Goal: Task Accomplishment & Management: Manage account settings

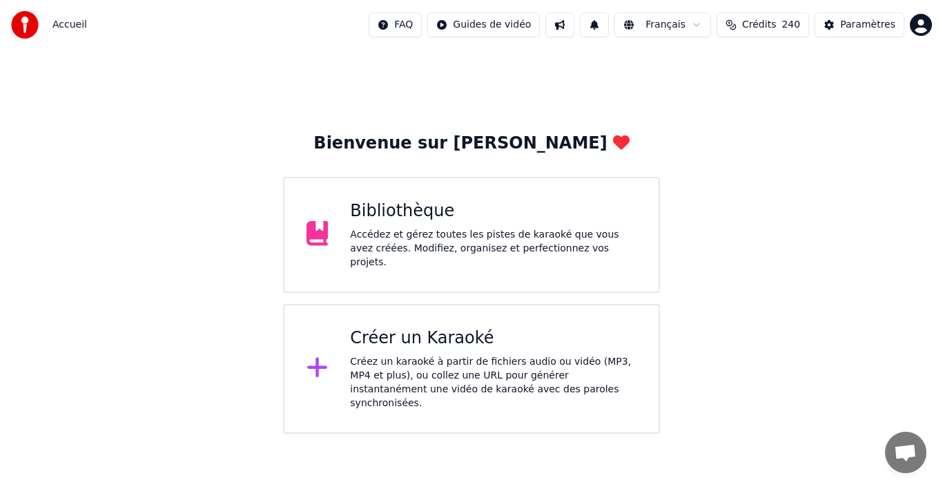
click at [418, 211] on div "Bibliothèque" at bounding box center [493, 211] width 287 height 22
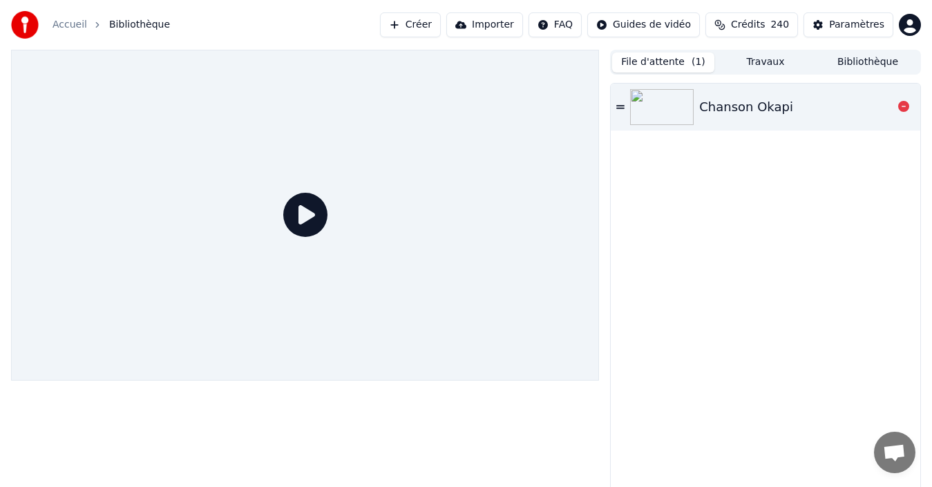
click at [723, 109] on div "Chanson Okapi" at bounding box center [746, 106] width 94 height 19
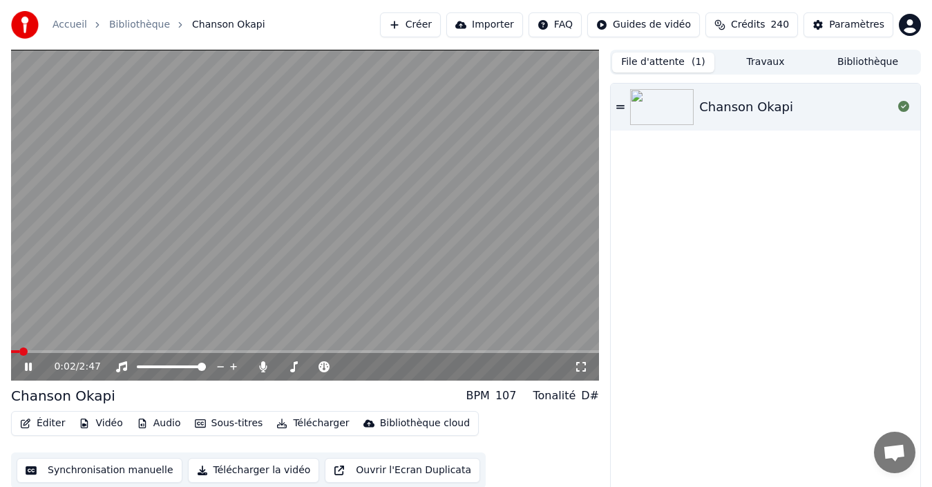
click at [54, 352] on span at bounding box center [305, 351] width 588 height 3
click at [66, 350] on span at bounding box center [305, 351] width 588 height 3
click at [85, 349] on video at bounding box center [305, 215] width 588 height 331
click at [88, 351] on span at bounding box center [305, 351] width 588 height 3
click at [28, 371] on icon at bounding box center [38, 366] width 32 height 11
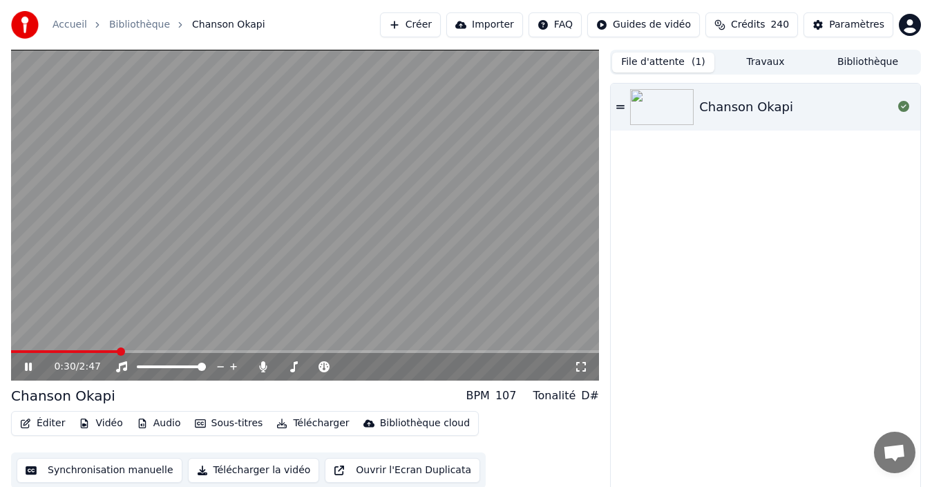
click at [28, 371] on icon at bounding box center [38, 366] width 32 height 11
click at [762, 66] on button "Bibliothèque" at bounding box center [867, 62] width 102 height 20
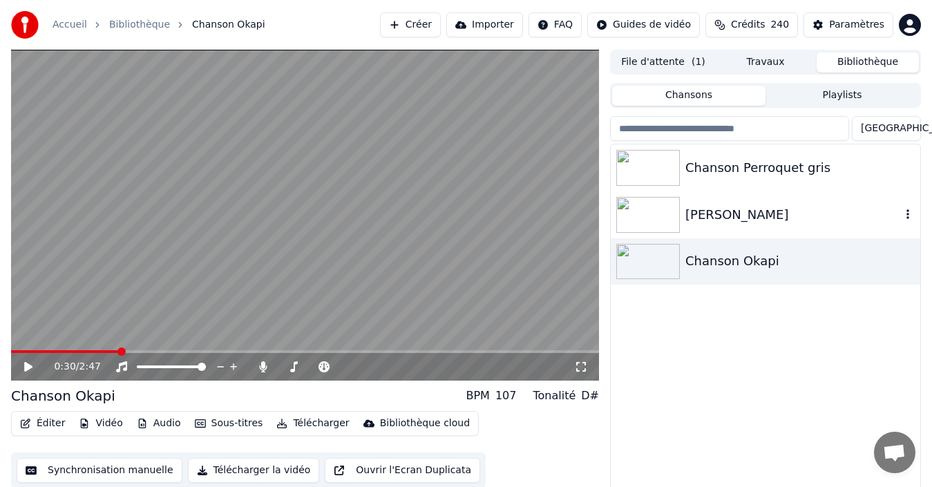
click at [751, 207] on div "[PERSON_NAME]" at bounding box center [792, 214] width 215 height 19
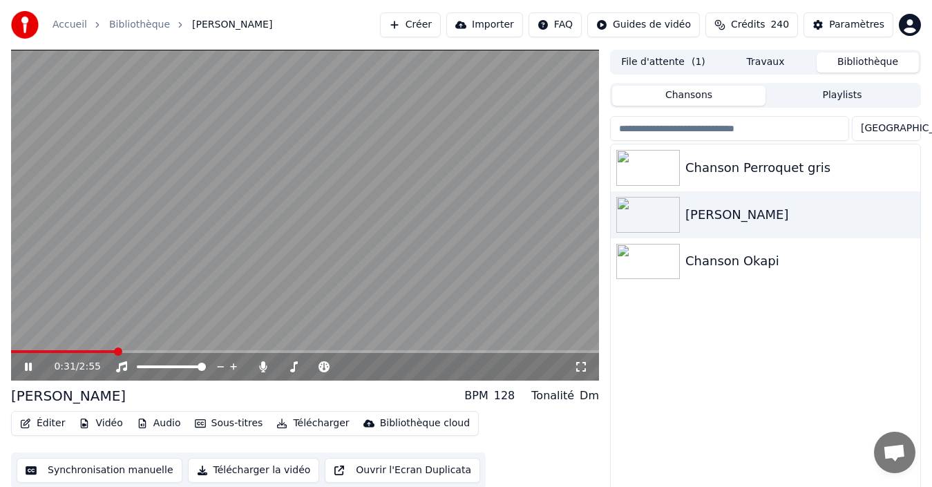
click at [115, 351] on span at bounding box center [305, 351] width 588 height 3
click at [89, 348] on video at bounding box center [305, 215] width 588 height 331
click at [88, 350] on span at bounding box center [49, 351] width 77 height 3
click at [23, 369] on icon at bounding box center [38, 366] width 32 height 11
click at [26, 368] on icon at bounding box center [28, 367] width 7 height 8
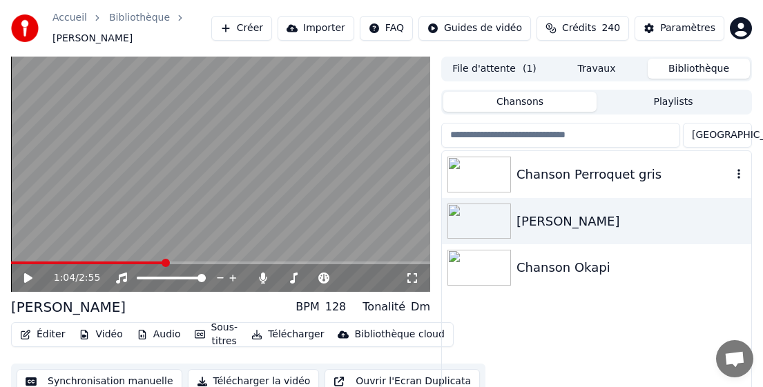
click at [591, 180] on div "Chanson Perroquet gris" at bounding box center [624, 174] width 215 height 19
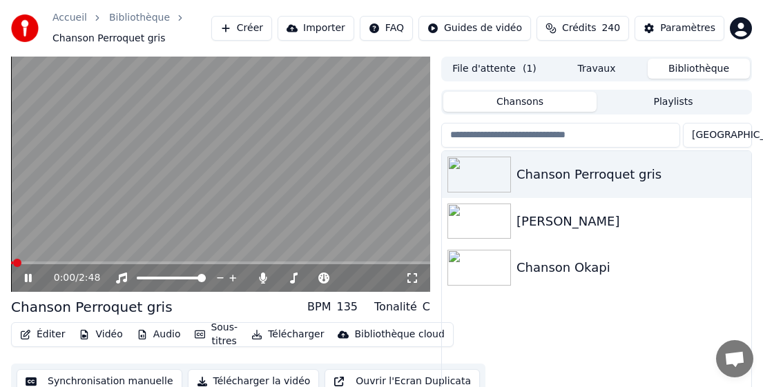
click at [54, 263] on span at bounding box center [220, 263] width 419 height 3
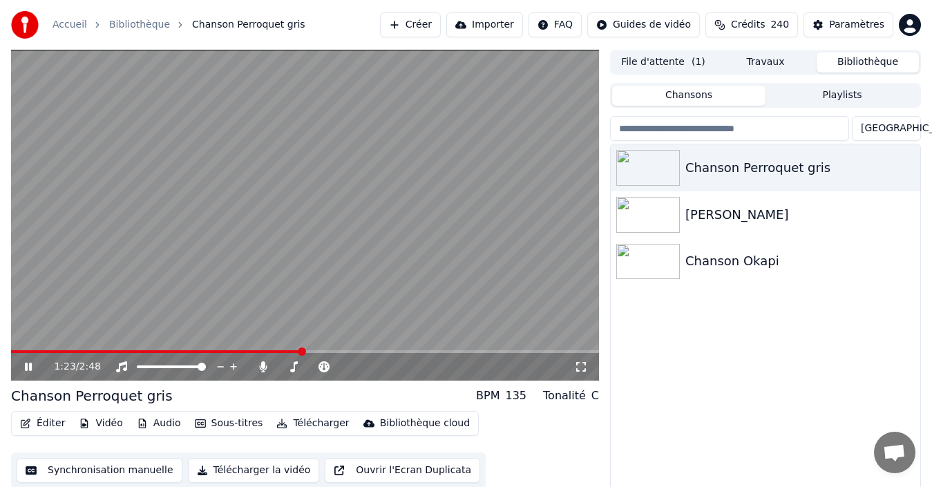
click at [27, 367] on icon at bounding box center [28, 367] width 7 height 8
click at [23, 368] on icon at bounding box center [38, 366] width 32 height 11
click at [23, 367] on icon at bounding box center [38, 366] width 32 height 11
click at [32, 387] on button "Éditer" at bounding box center [43, 423] width 56 height 19
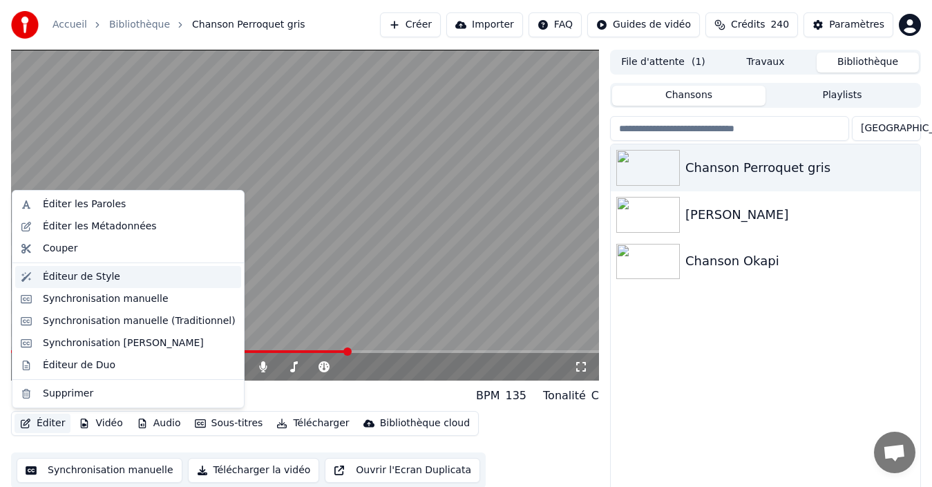
click at [85, 275] on div "Éditeur de Style" at bounding box center [81, 277] width 77 height 14
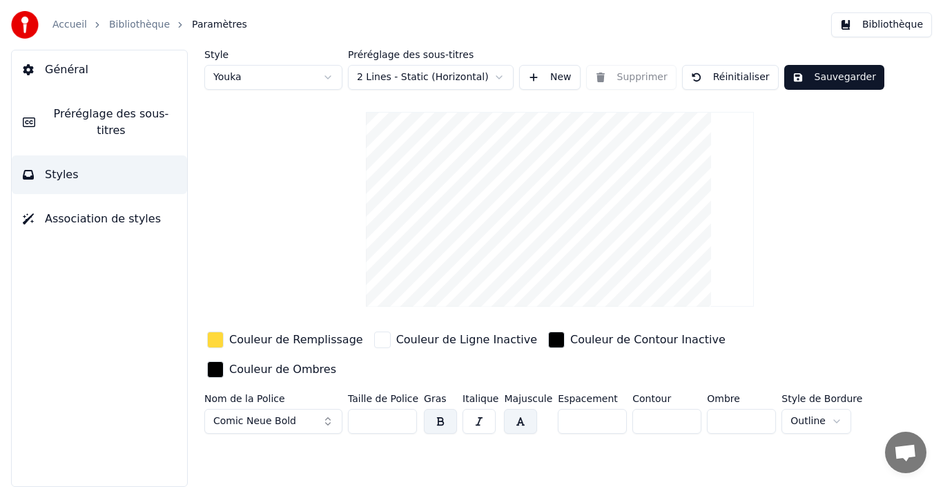
drag, startPoint x: 723, startPoint y: 395, endPoint x: 702, endPoint y: 394, distance: 20.7
click at [707, 387] on input "***" at bounding box center [741, 421] width 69 height 25
type input "*"
click at [602, 387] on div "Style Youka Préréglage des sous-titres 2 Lines - Static (Horizontal) New Suppri…" at bounding box center [560, 268] width 767 height 437
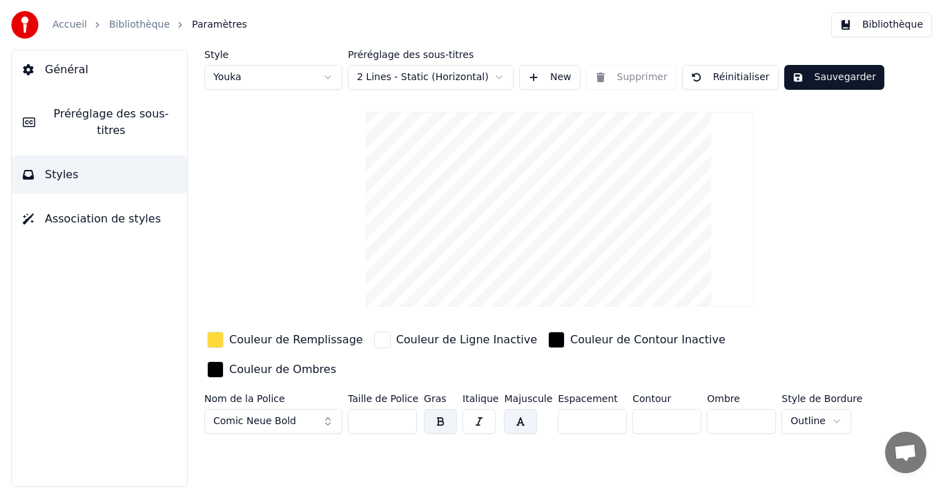
click at [762, 75] on button "Sauvegarder" at bounding box center [834, 77] width 100 height 25
click at [436, 79] on html "Accueil Bibliothèque Paramètres Bibliothèque Général Préréglage des sous-titres…" at bounding box center [471, 243] width 943 height 487
click at [325, 76] on html "Accueil Bibliothèque Paramètres Bibliothèque Général Préréglage des sous-titres…" at bounding box center [471, 243] width 943 height 487
click at [331, 79] on html "Accueil Bibliothèque Paramètres Bibliothèque Général Préréglage des sous-titres…" at bounding box center [471, 243] width 943 height 487
type input "**"
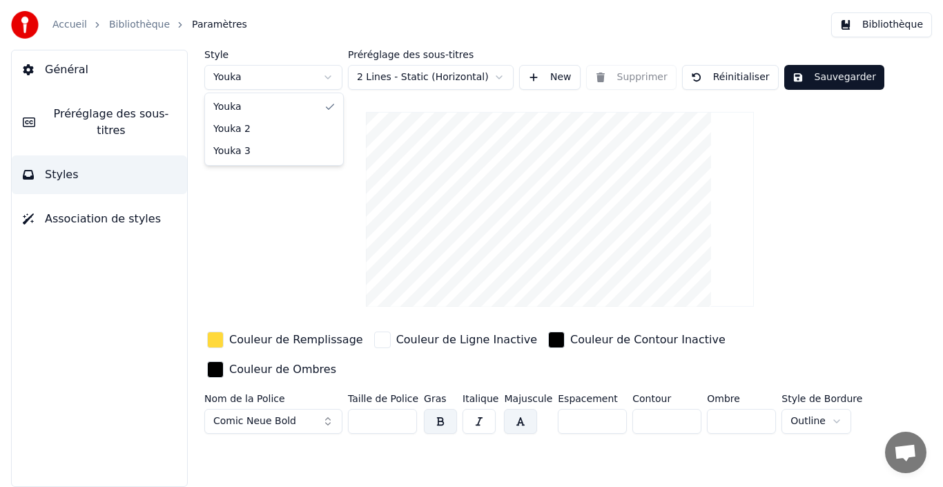
type input "*"
click at [452, 82] on html "Accueil Bibliothèque Paramètres Bibliothèque Général Préréglage des sous-titres…" at bounding box center [471, 243] width 943 height 487
click at [316, 74] on html "Accueil Bibliothèque Paramètres Bibliothèque Général Préréglage des sous-titres…" at bounding box center [471, 243] width 943 height 487
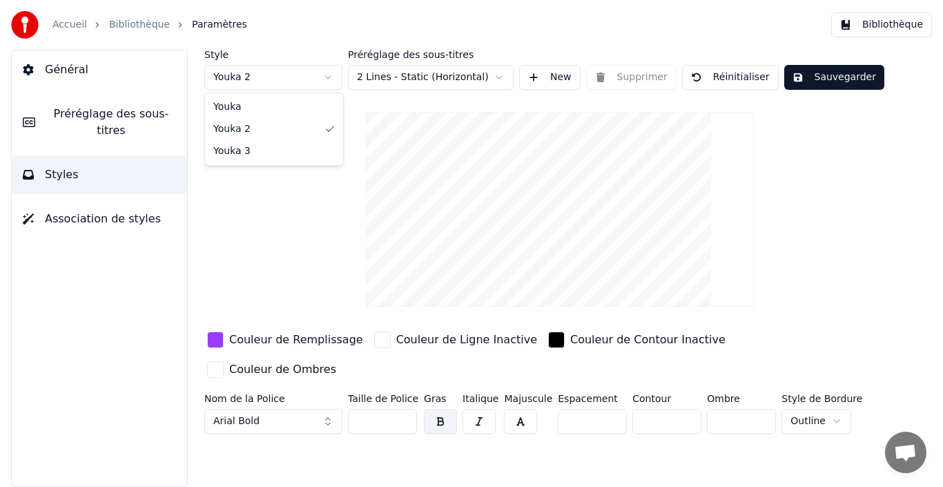
click at [331, 79] on html "Accueil Bibliothèque Paramètres Bibliothèque Général Préréglage des sous-titres…" at bounding box center [471, 243] width 943 height 487
click at [487, 81] on html "Accueil Bibliothèque Paramètres Bibliothèque Général Préréglage des sous-titres…" at bounding box center [471, 243] width 943 height 487
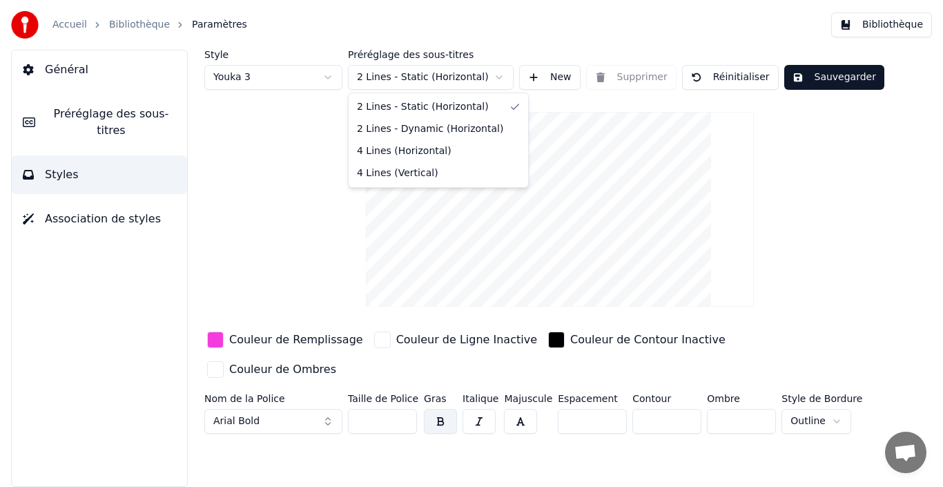
click at [327, 83] on html "Accueil Bibliothèque Paramètres Bibliothèque Général Préréglage des sous-titres…" at bounding box center [471, 243] width 943 height 487
click at [327, 78] on html "Accueil Bibliothèque Paramètres Bibliothèque Général Préréglage des sous-titres…" at bounding box center [471, 243] width 943 height 487
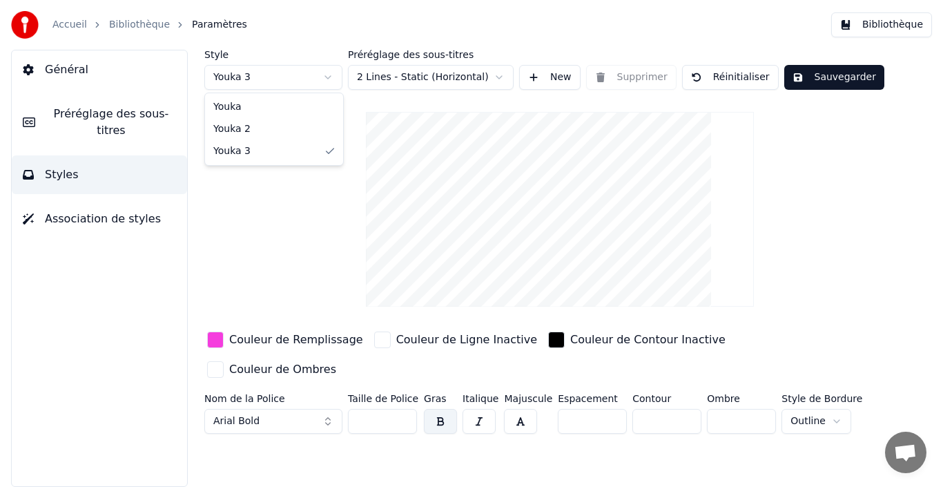
type input "***"
type input "*"
click at [468, 84] on html "Accueil Bibliothèque Paramètres Bibliothèque Général Préréglage des sous-titres…" at bounding box center [471, 243] width 943 height 487
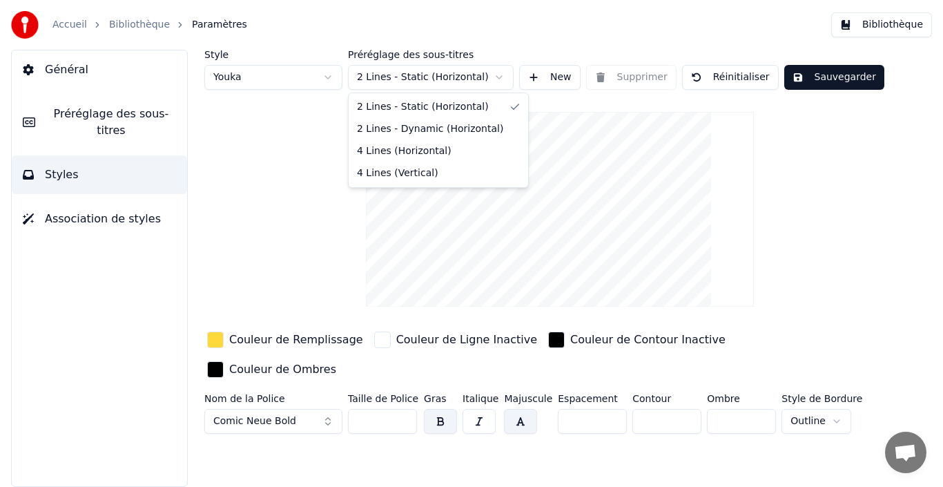
click at [84, 26] on html "Accueil Bibliothèque Paramètres Bibliothèque Général Préréglage des sous-titres…" at bounding box center [471, 243] width 943 height 487
click at [80, 27] on link "Accueil" at bounding box center [69, 25] width 35 height 14
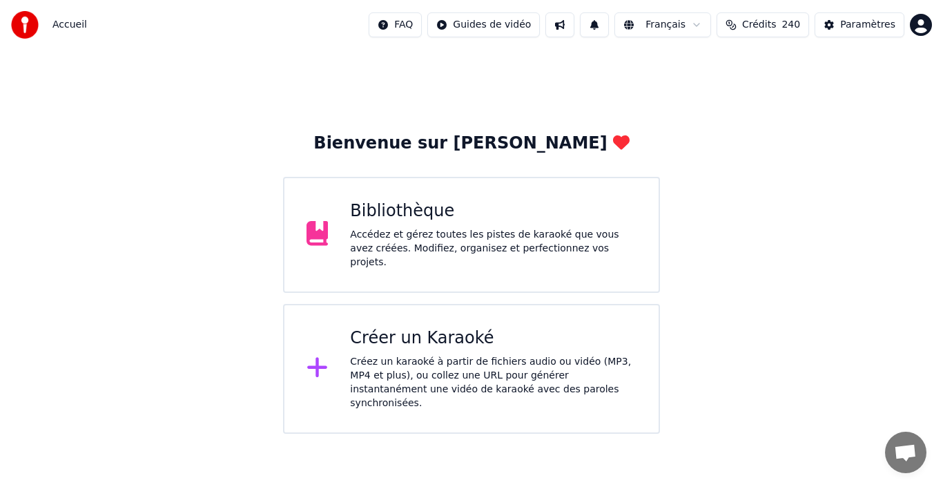
click at [418, 259] on div "Accédez et gérez toutes les pistes de karaoké que vous avez créées. Modifiez, o…" at bounding box center [493, 248] width 287 height 41
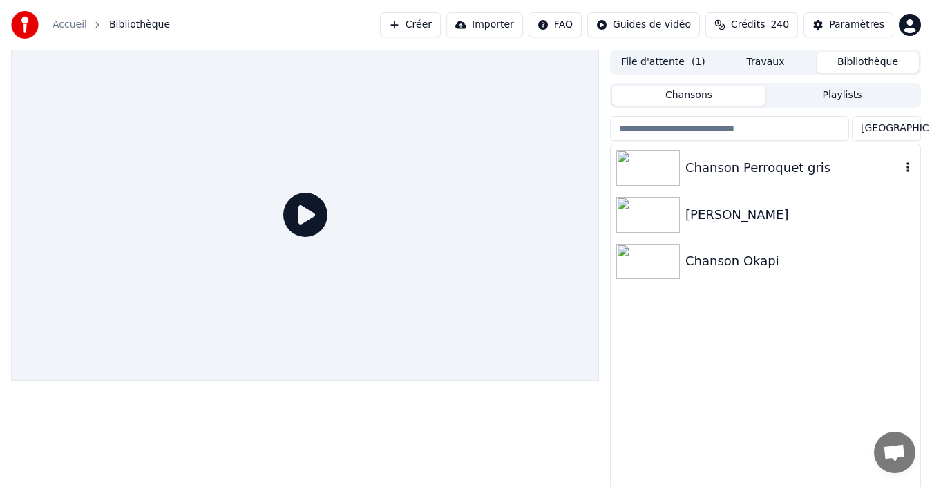
click at [762, 167] on div "Chanson Perroquet gris" at bounding box center [792, 167] width 215 height 19
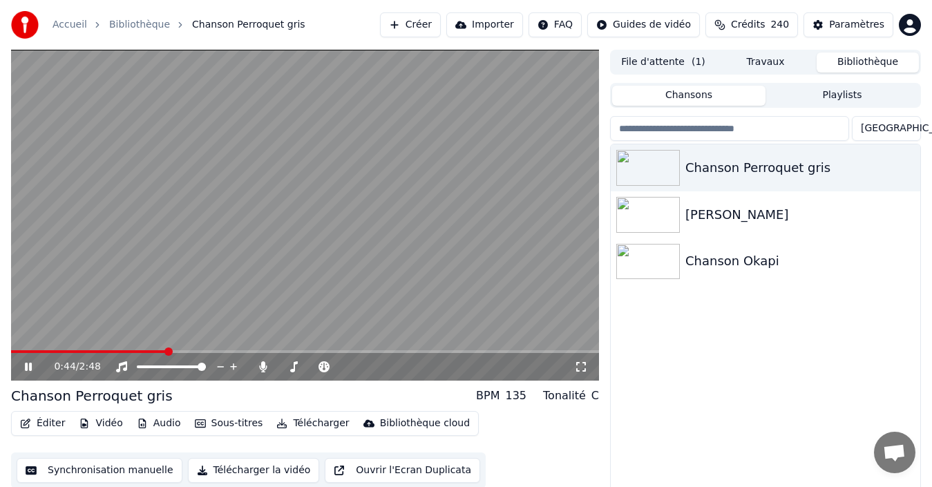
click at [30, 366] on icon at bounding box center [28, 367] width 7 height 8
click at [35, 387] on button "Éditer" at bounding box center [43, 423] width 56 height 19
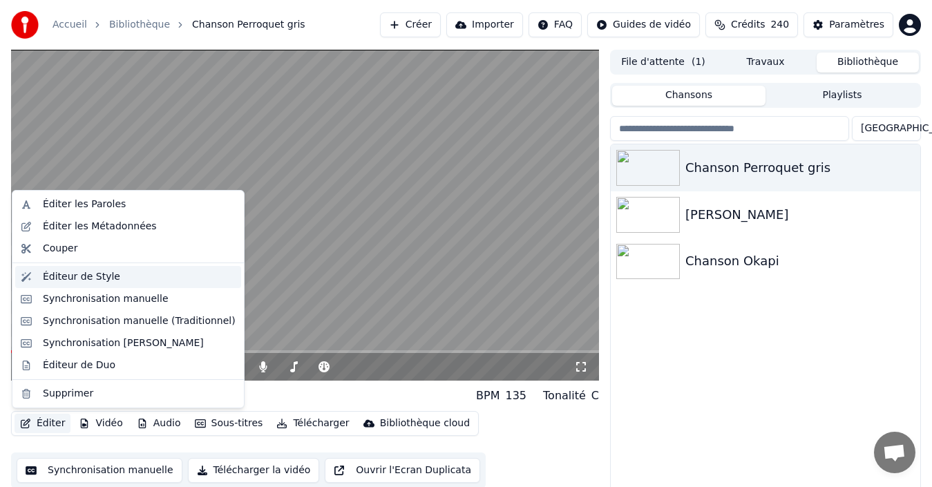
click at [96, 281] on div "Éditeur de Style" at bounding box center [81, 277] width 77 height 14
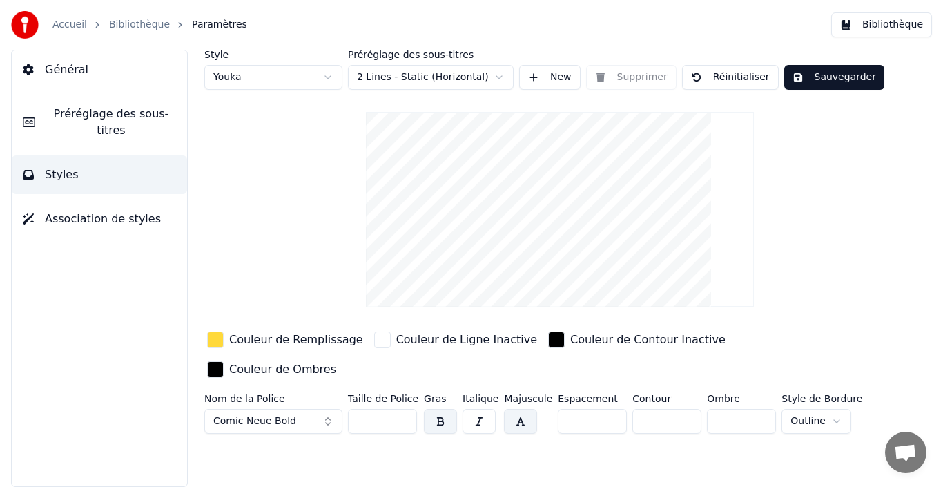
drag, startPoint x: 733, startPoint y: 394, endPoint x: 697, endPoint y: 394, distance: 35.9
click at [697, 387] on div "Nom de la Police Comic Neue Bold Taille de Police *** Gras Italique Majuscule E…" at bounding box center [534, 417] width 660 height 46
click at [752, 387] on input "*" at bounding box center [741, 421] width 69 height 25
click at [758, 387] on input "*" at bounding box center [741, 421] width 69 height 25
click at [758, 387] on input "**" at bounding box center [741, 421] width 69 height 25
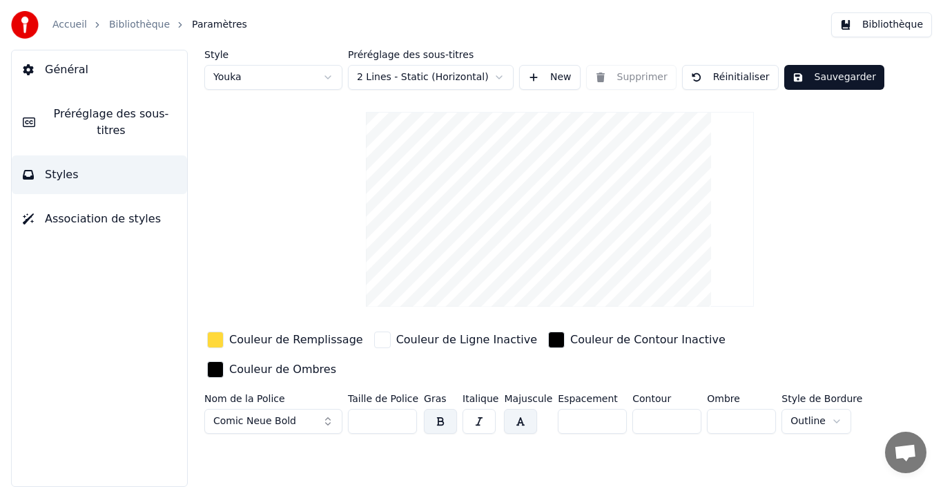
click at [758, 387] on input "**" at bounding box center [741, 421] width 69 height 25
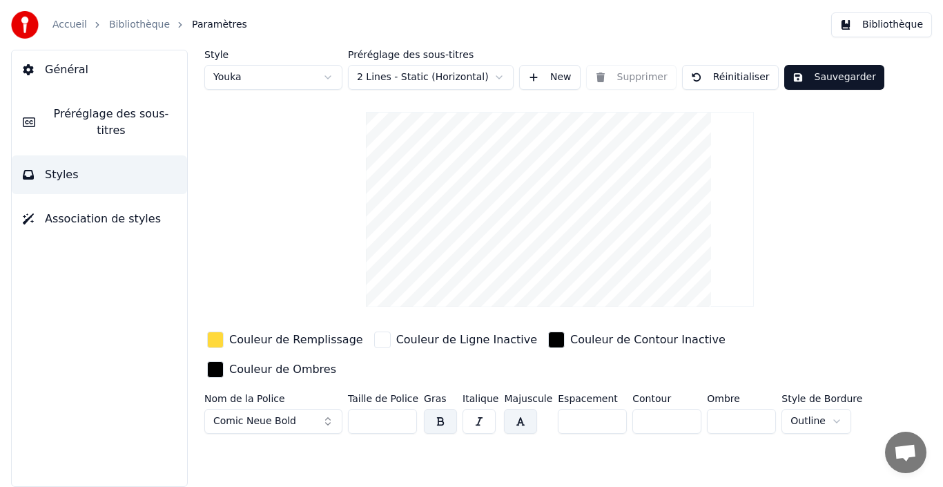
click at [758, 387] on input "**" at bounding box center [741, 421] width 69 height 25
type input "***"
click at [758, 387] on input "***" at bounding box center [741, 421] width 69 height 25
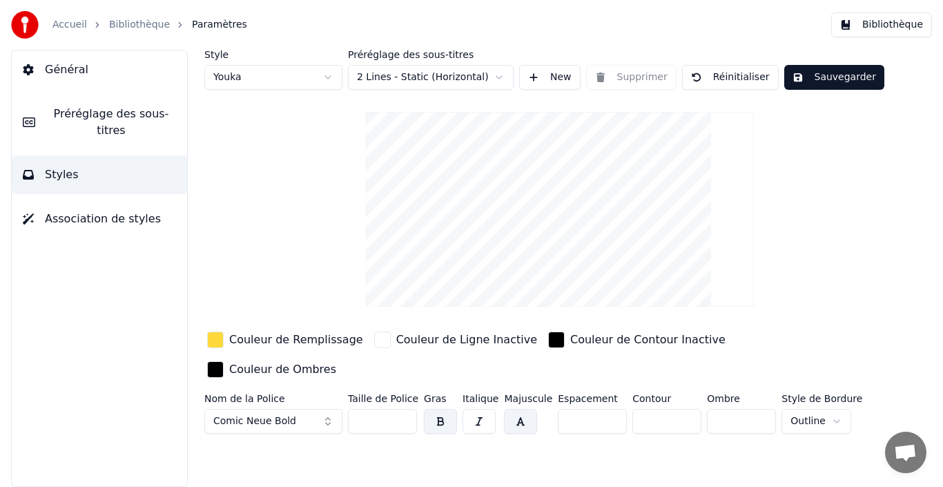
click at [762, 84] on button "Sauvegarder" at bounding box center [834, 77] width 100 height 25
click at [762, 22] on button "Bibliothèque" at bounding box center [881, 24] width 101 height 25
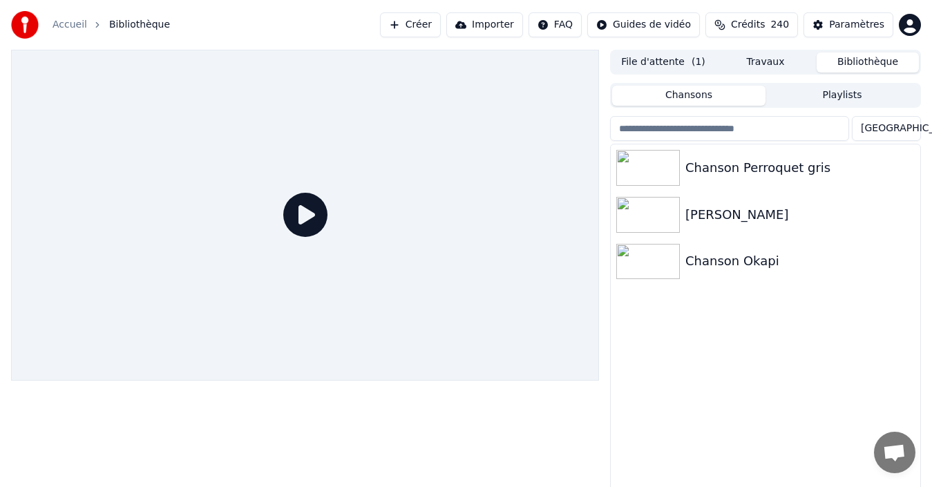
click at [311, 229] on icon at bounding box center [305, 215] width 44 height 44
click at [308, 218] on icon at bounding box center [305, 215] width 44 height 44
click at [762, 176] on div "Chanson Perroquet gris" at bounding box center [792, 167] width 215 height 19
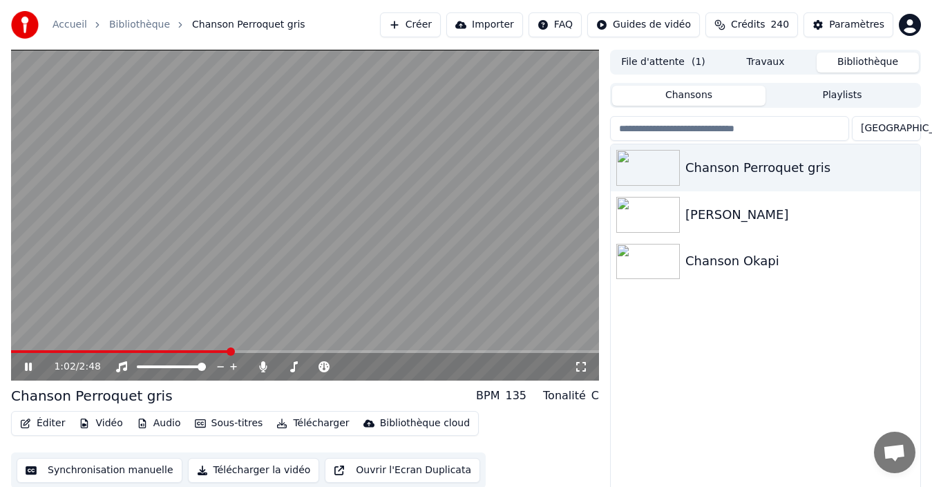
click at [28, 369] on icon at bounding box center [38, 366] width 32 height 11
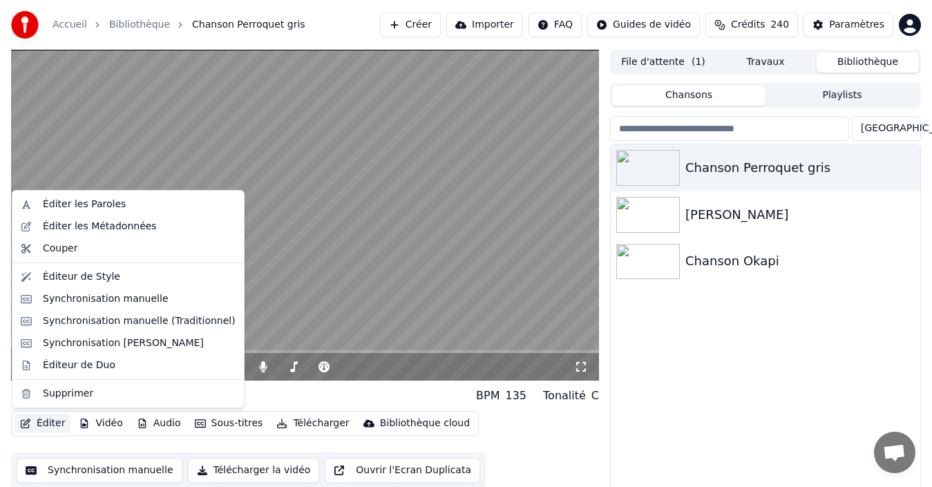
click at [48, 387] on button "Éditer" at bounding box center [43, 423] width 56 height 19
click at [80, 284] on div "Éditeur de Style" at bounding box center [128, 277] width 226 height 22
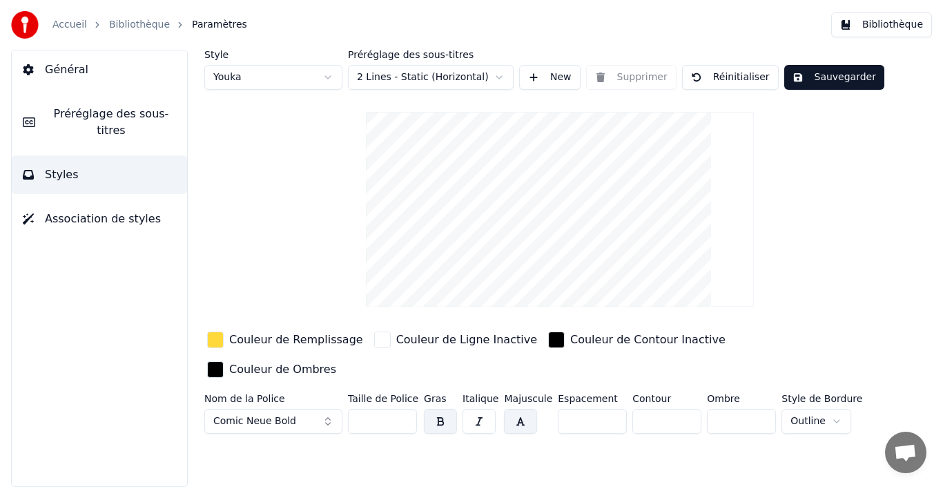
drag, startPoint x: 734, startPoint y: 392, endPoint x: 709, endPoint y: 392, distance: 24.9
click at [709, 387] on input "***" at bounding box center [741, 421] width 69 height 25
type input "*"
click at [762, 267] on div "Style Youka Préréglage des sous-titres 2 Lines - Static (Horizontal) New Suppri…" at bounding box center [559, 244] width 711 height 389
click at [762, 79] on button "Sauvegarder" at bounding box center [834, 77] width 100 height 25
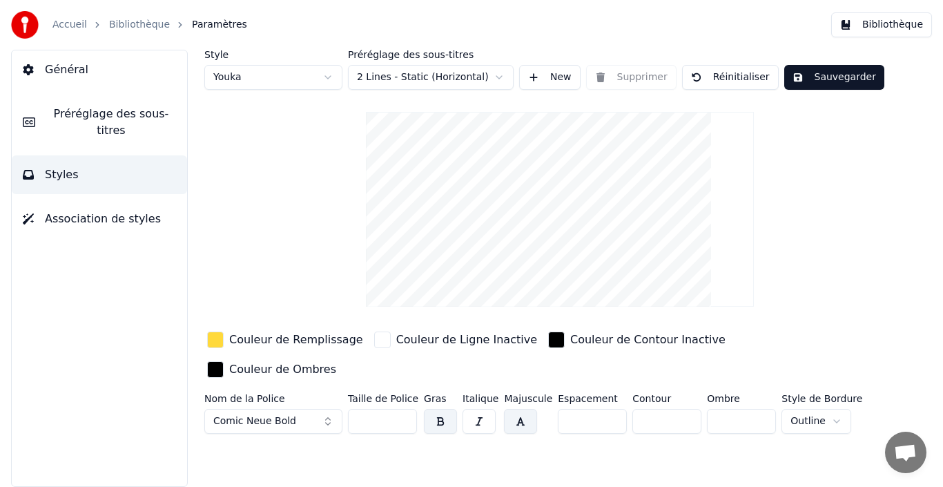
click at [117, 123] on button "Préréglage des sous-titres" at bounding box center [99, 122] width 175 height 55
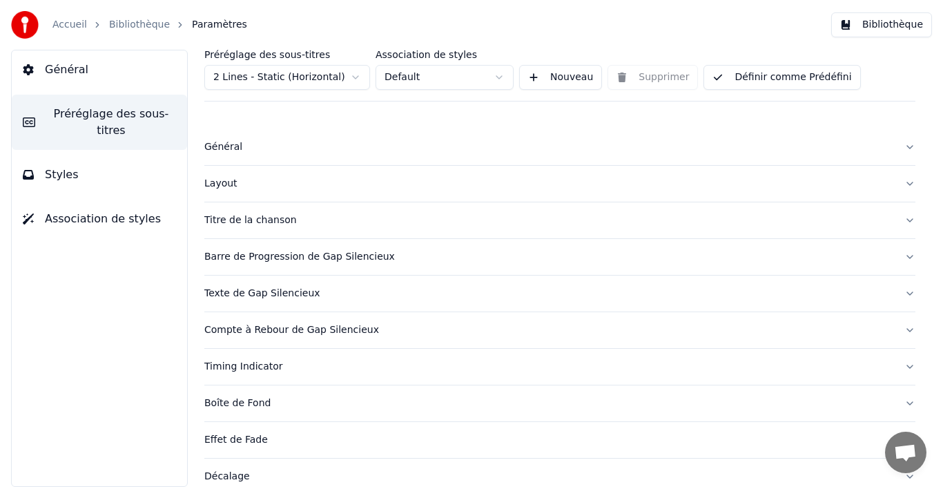
click at [220, 153] on div "Général" at bounding box center [548, 147] width 689 height 14
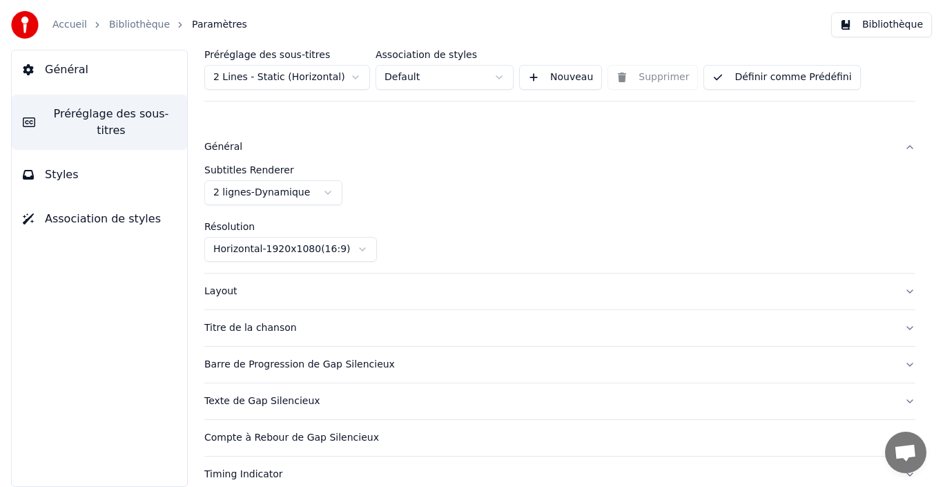
click at [495, 299] on button "Layout" at bounding box center [559, 291] width 711 height 36
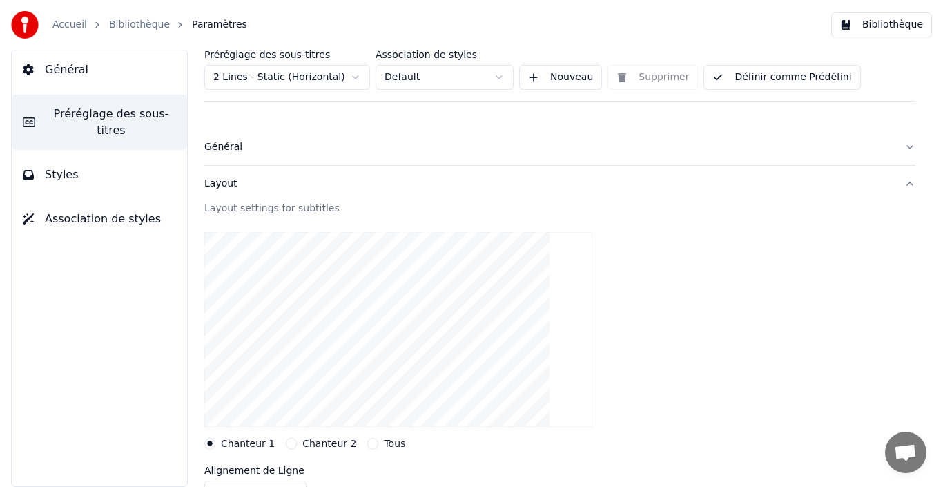
click at [762, 186] on button "Layout" at bounding box center [559, 184] width 711 height 36
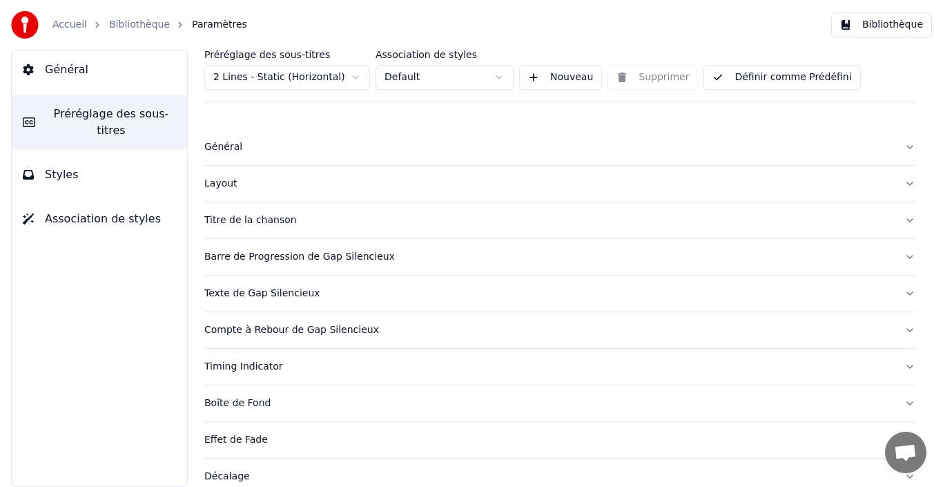
click at [309, 224] on div "Titre de la chanson" at bounding box center [548, 220] width 689 height 14
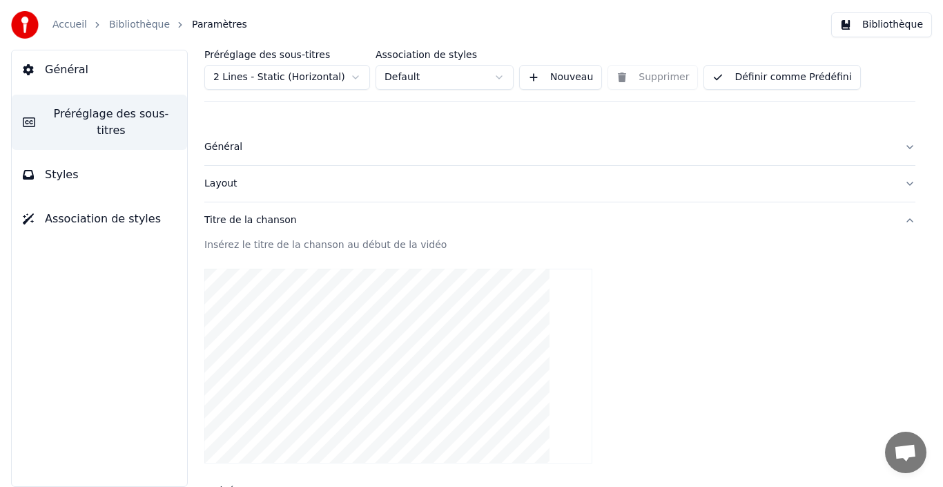
click at [762, 219] on button "Titre de la chanson" at bounding box center [559, 220] width 711 height 36
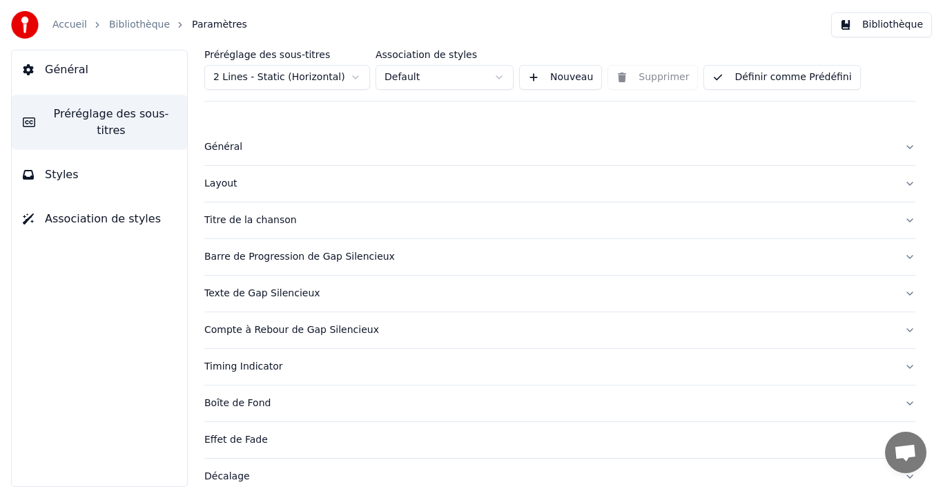
click at [289, 256] on div "Barre de Progression de Gap Silencieux" at bounding box center [548, 257] width 689 height 14
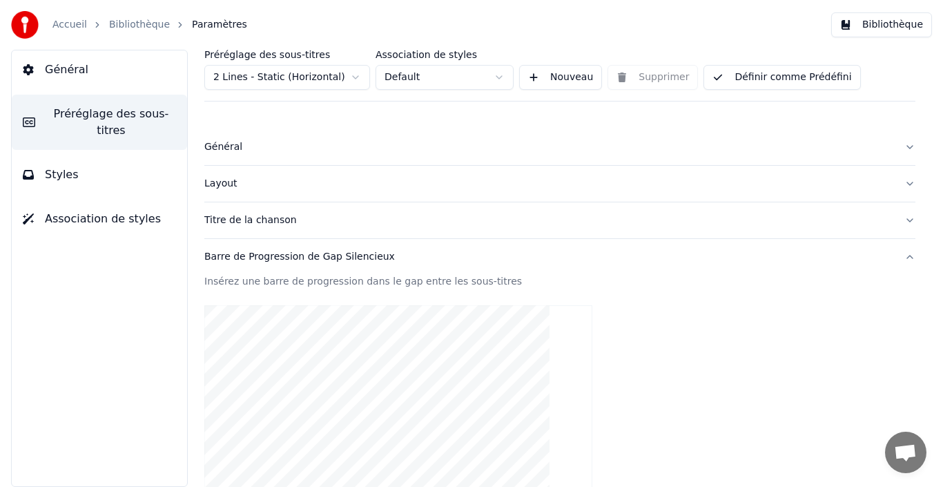
click at [762, 257] on button "Barre de Progression de Gap Silencieux" at bounding box center [559, 257] width 711 height 36
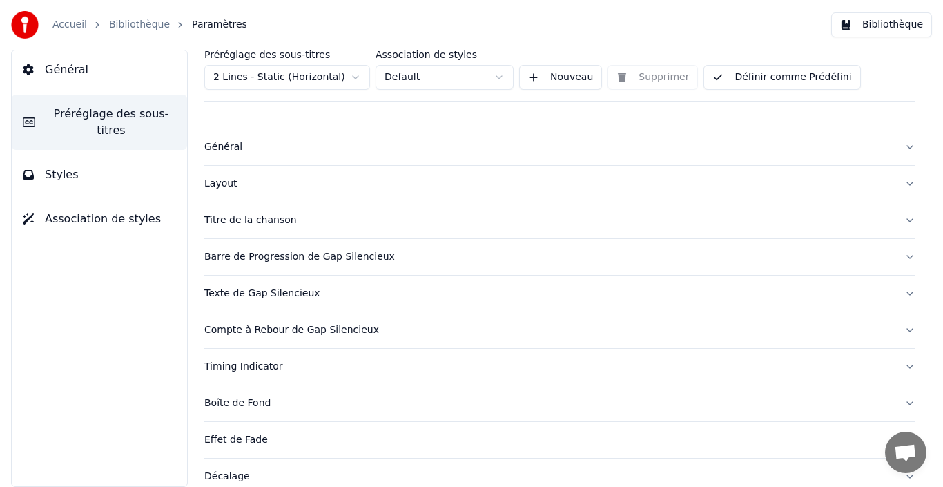
click at [266, 151] on div "Général" at bounding box center [548, 147] width 689 height 14
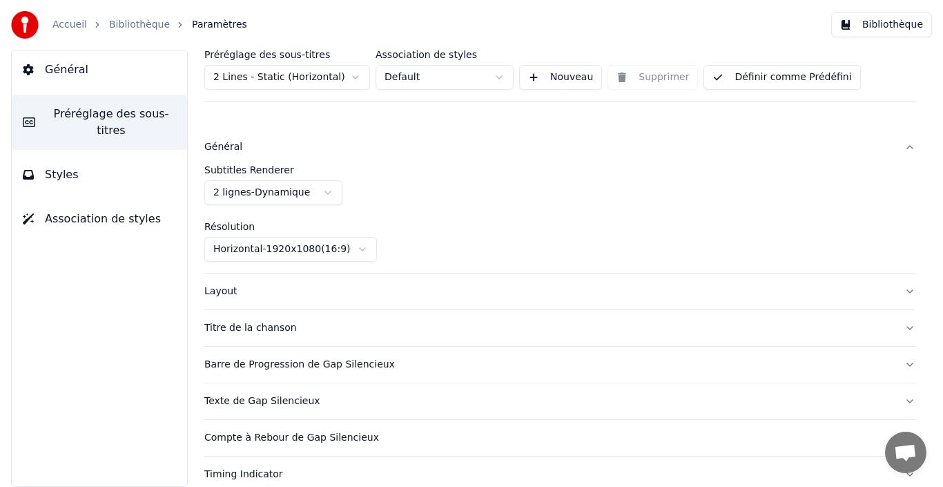
click at [298, 296] on div "Layout" at bounding box center [548, 292] width 689 height 14
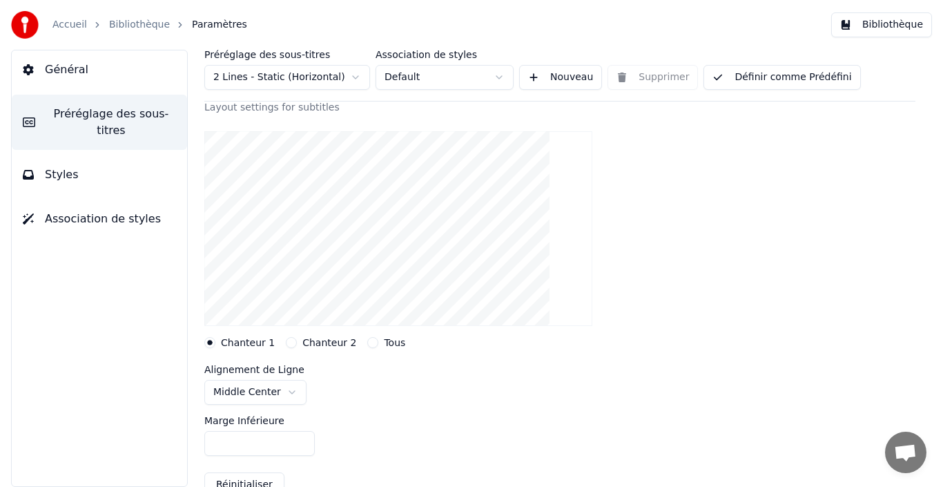
scroll to position [138, 0]
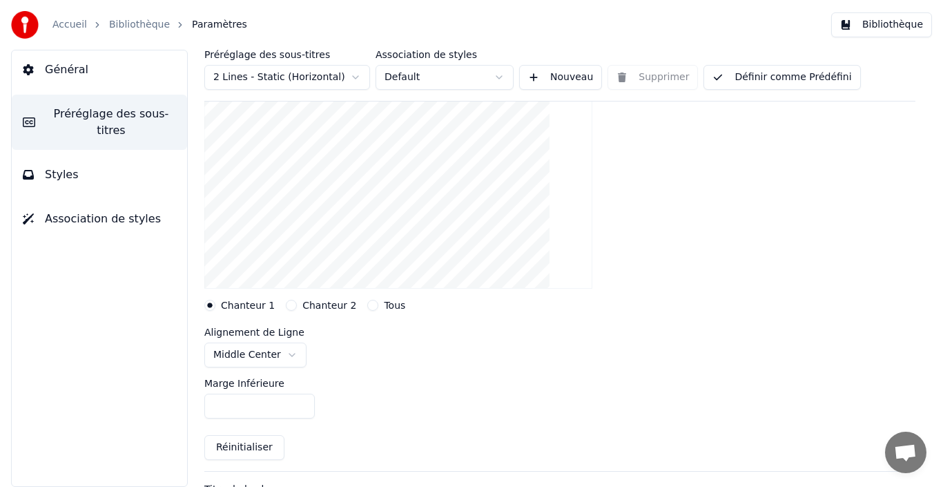
click at [249, 387] on input "***" at bounding box center [259, 406] width 110 height 25
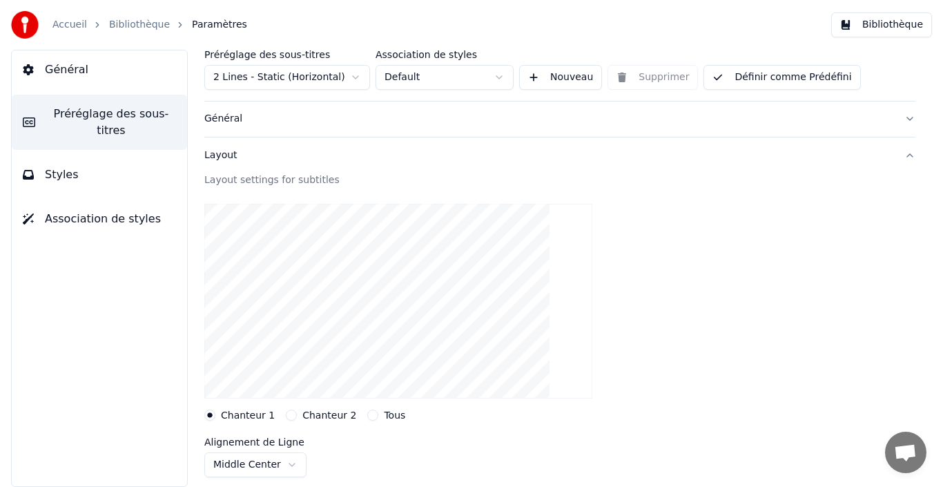
scroll to position [0, 0]
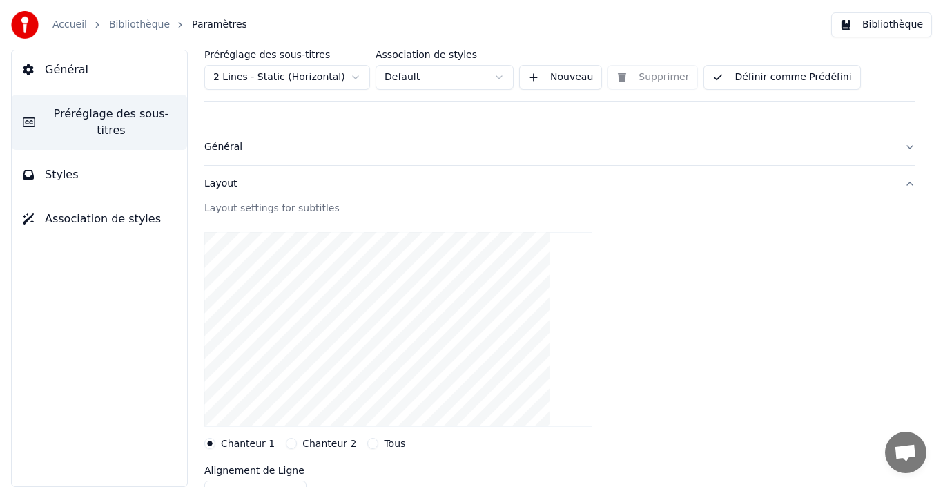
drag, startPoint x: 286, startPoint y: 178, endPoint x: 247, endPoint y: 189, distance: 40.0
click at [247, 189] on div "Layout" at bounding box center [548, 184] width 689 height 14
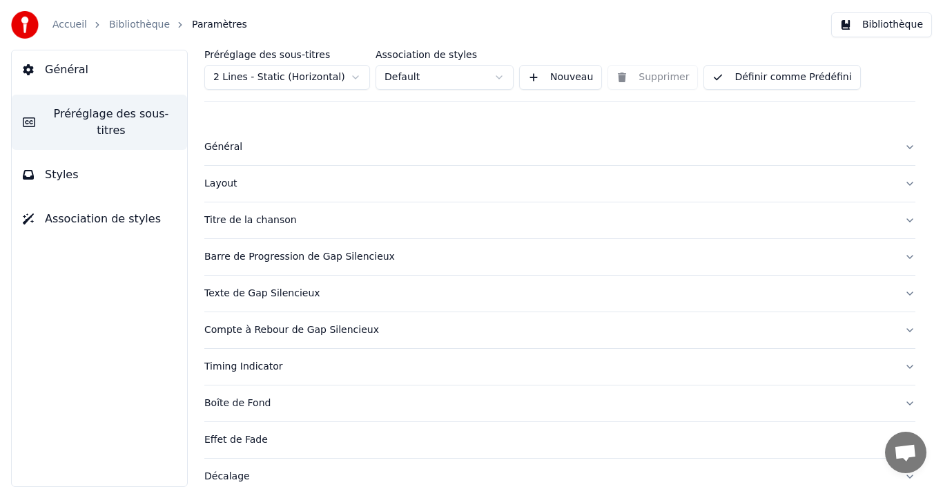
click at [233, 186] on div "Layout" at bounding box center [548, 184] width 689 height 14
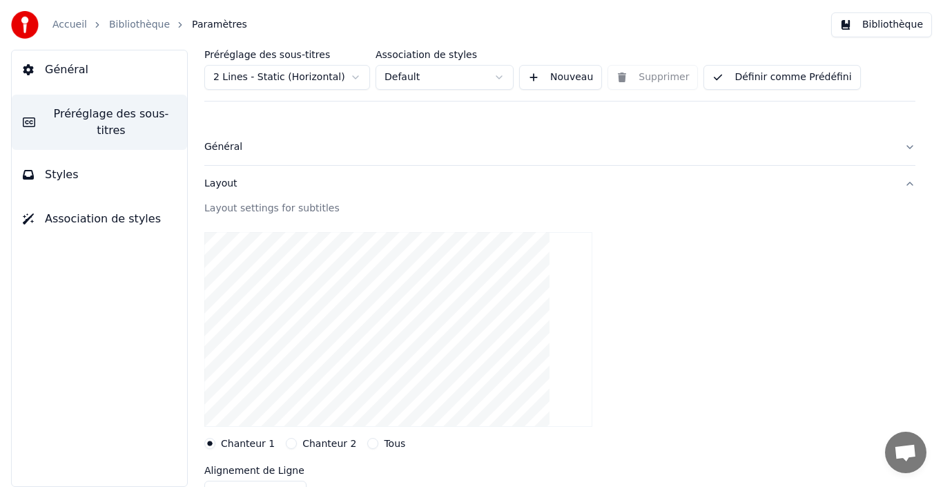
click at [224, 211] on div "Layout settings for subtitles" at bounding box center [559, 209] width 711 height 14
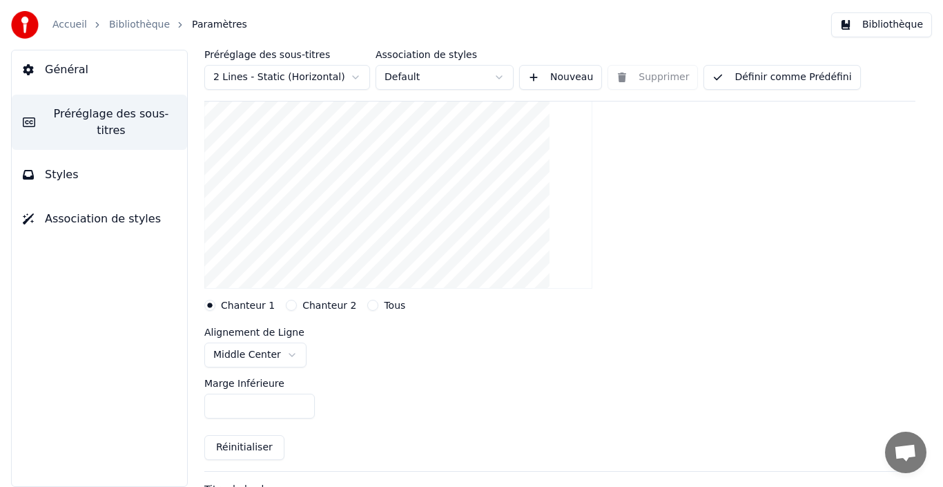
scroll to position [207, 0]
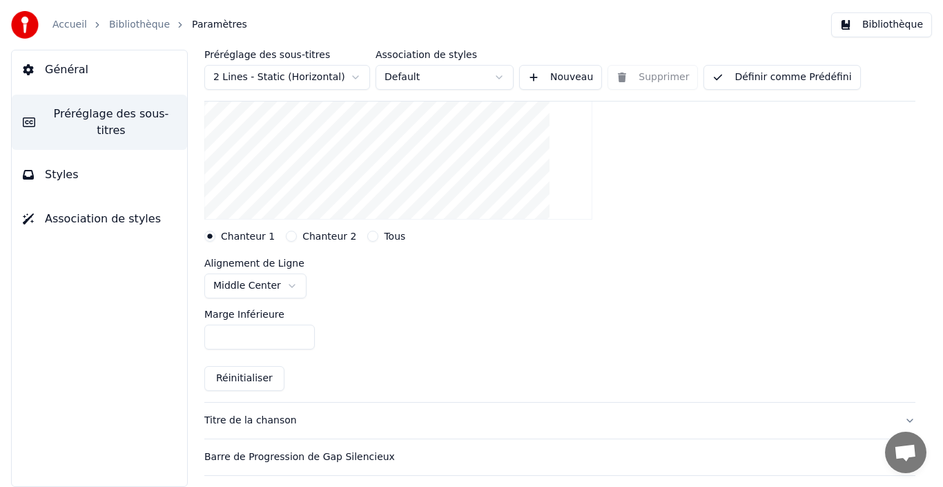
drag, startPoint x: 240, startPoint y: 338, endPoint x: 202, endPoint y: 339, distance: 38.0
click at [202, 339] on div "Préréglage des sous-titres 2 Lines - Static (Horizontal) Association de styles …" at bounding box center [560, 268] width 767 height 437
type input "**"
click at [458, 329] on div "Marge Inférieure **" at bounding box center [559, 329] width 711 height 62
click at [762, 79] on button "Définir comme Prédéfini" at bounding box center [782, 77] width 157 height 25
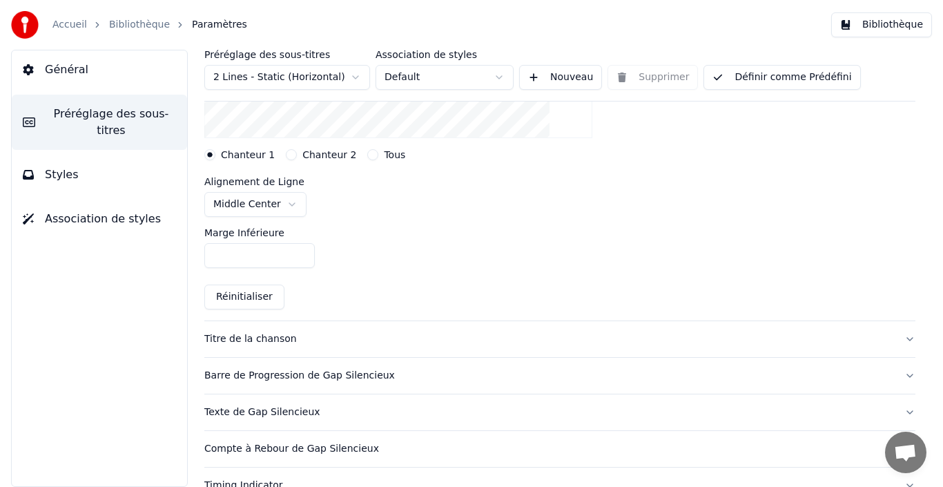
scroll to position [276, 0]
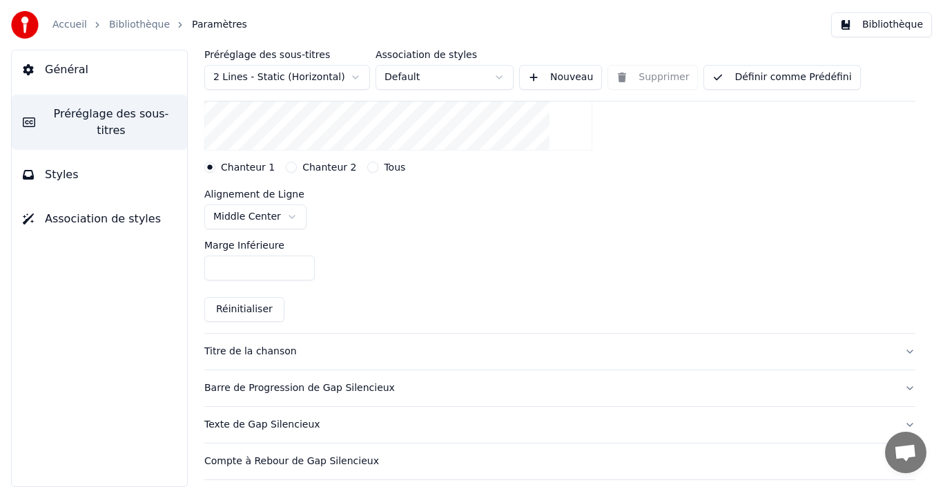
click at [73, 29] on link "Accueil" at bounding box center [69, 25] width 35 height 14
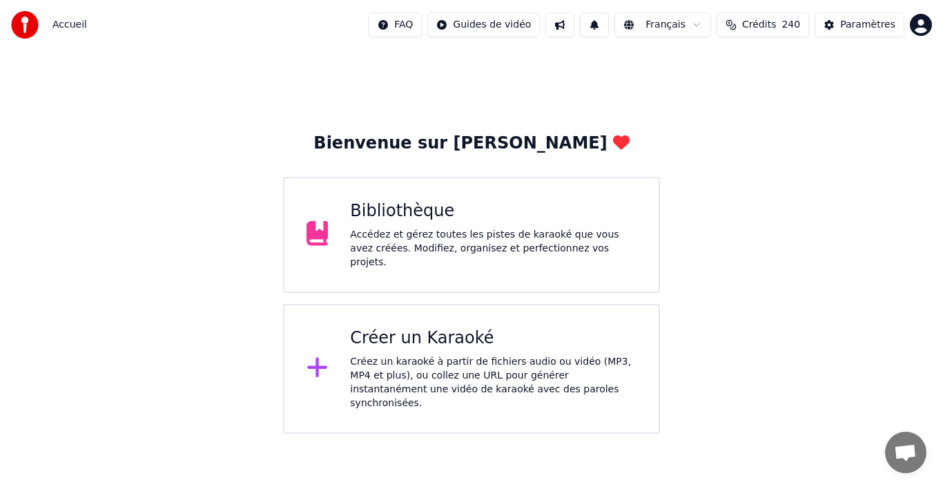
click at [579, 259] on div "Accédez et gérez toutes les pistes de karaoké que vous avez créées. Modifiez, o…" at bounding box center [493, 248] width 287 height 41
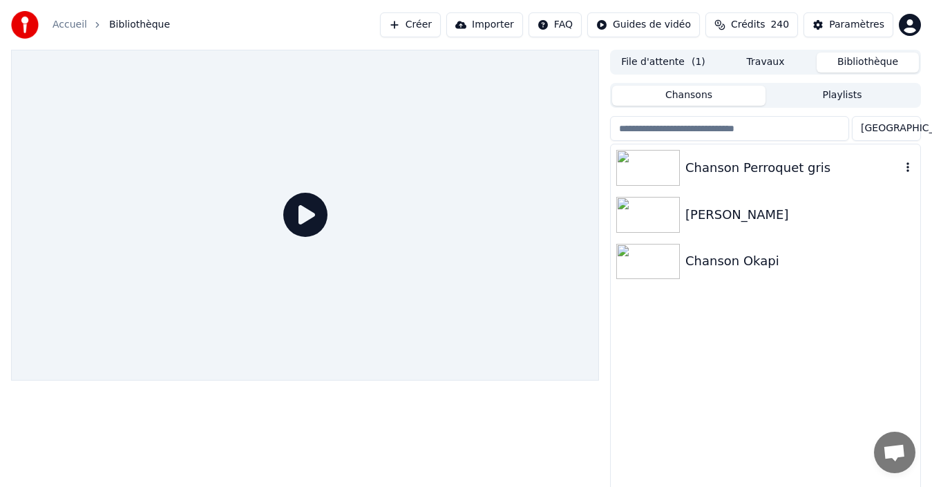
click at [762, 173] on div "Chanson Perroquet gris" at bounding box center [792, 167] width 215 height 19
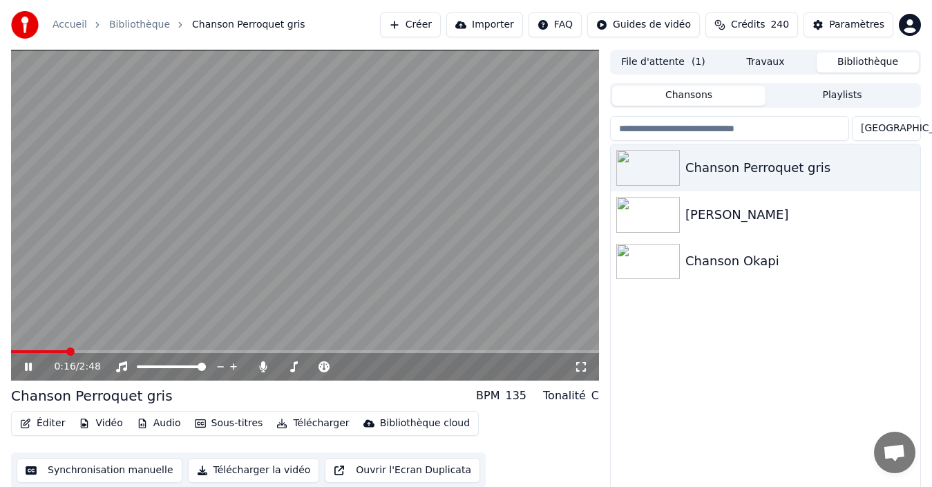
click at [30, 367] on icon at bounding box center [28, 367] width 7 height 8
click at [762, 27] on div "Paramètres" at bounding box center [856, 25] width 55 height 14
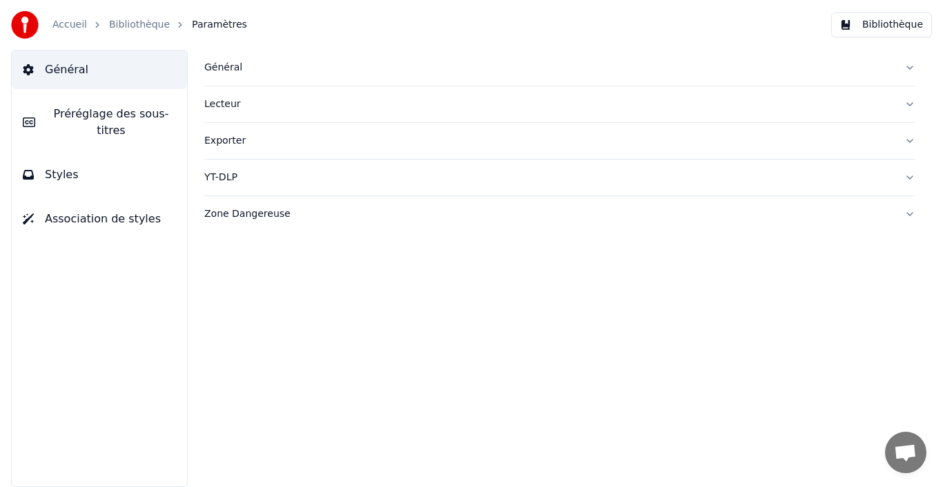
click at [110, 117] on span "Préréglage des sous-titres" at bounding box center [111, 122] width 130 height 33
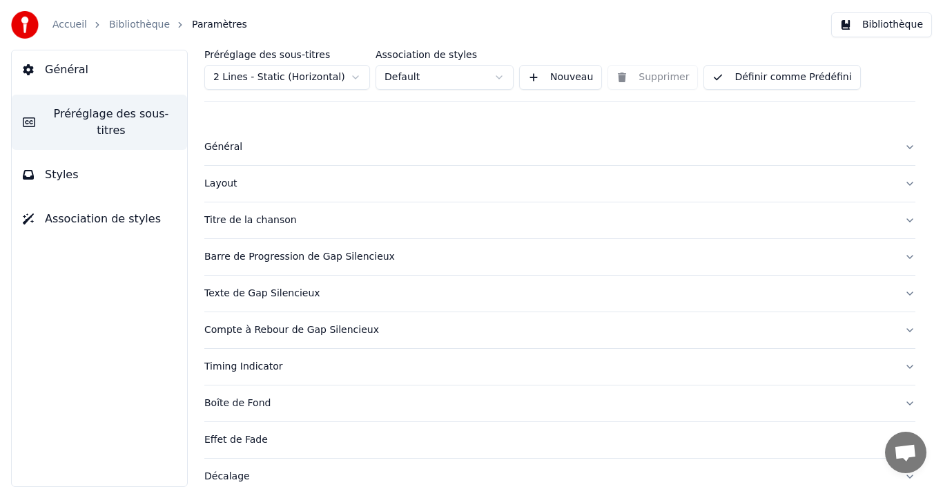
click at [76, 51] on button "Général" at bounding box center [99, 69] width 175 height 39
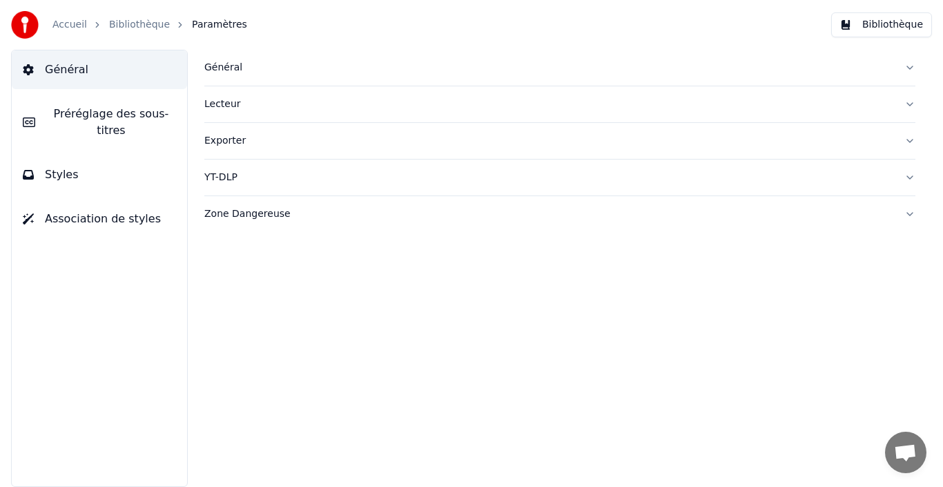
click at [237, 218] on div "Zone Dangereuse" at bounding box center [548, 214] width 689 height 14
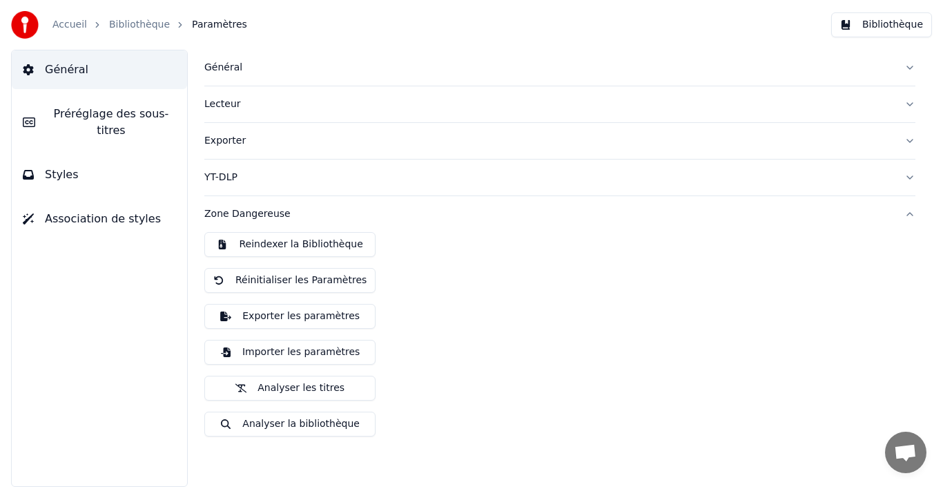
click at [95, 121] on span "Préréglage des sous-titres" at bounding box center [111, 122] width 130 height 33
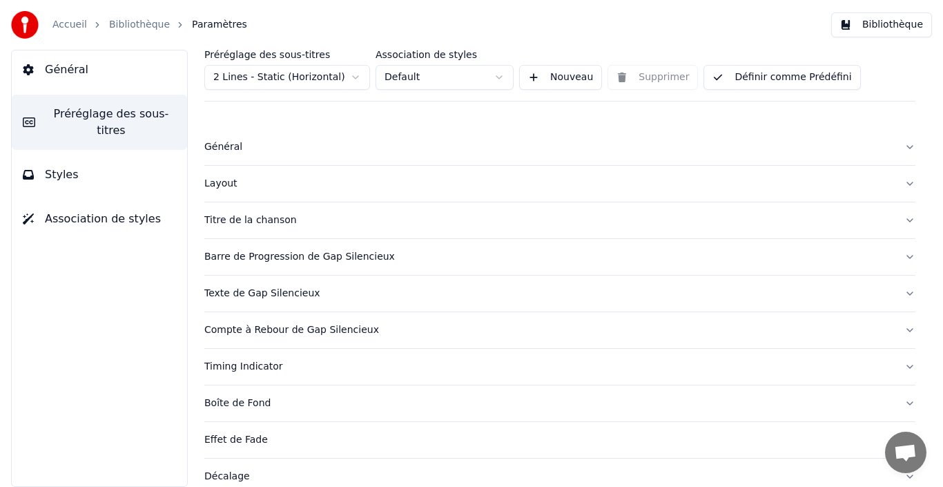
click at [501, 83] on html "Accueil Bibliothèque Paramètres Bibliothèque Général Préréglage des sous-titres…" at bounding box center [471, 243] width 943 height 487
click at [253, 229] on button "Titre de la chanson" at bounding box center [559, 220] width 711 height 36
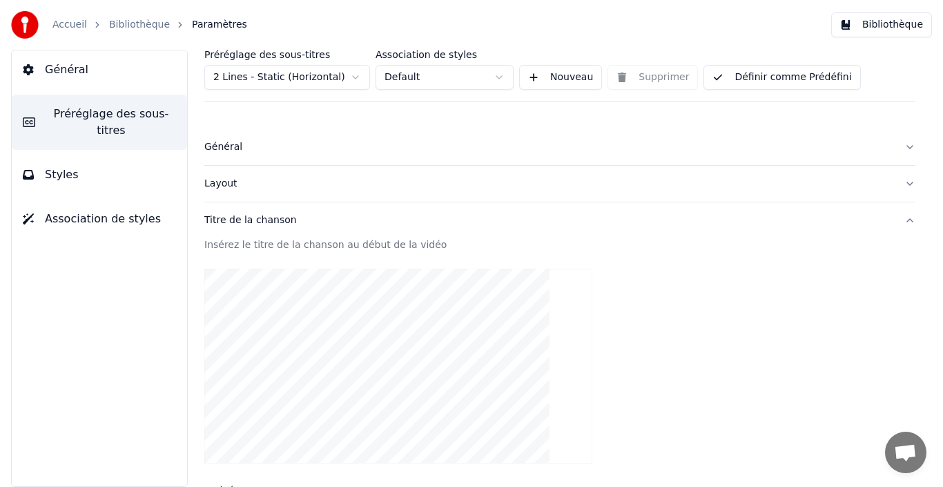
click at [231, 153] on div "Général" at bounding box center [548, 147] width 689 height 14
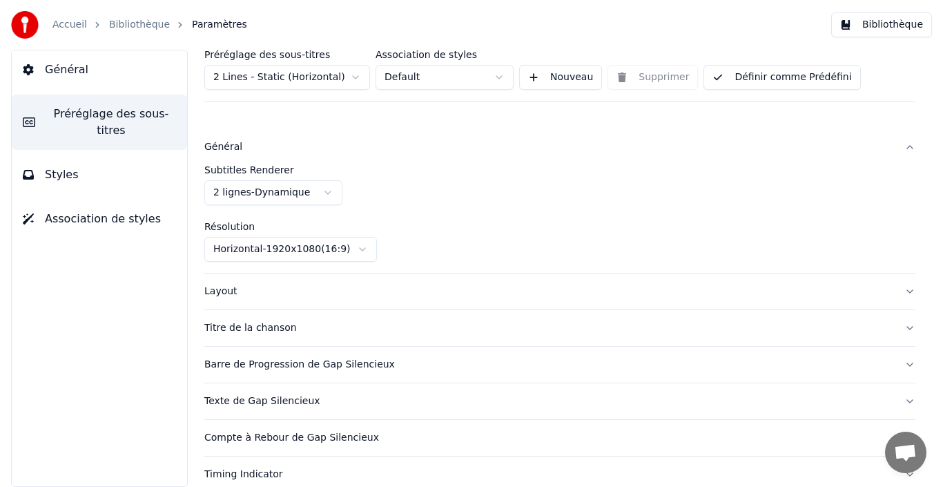
click at [262, 53] on label "Préréglage des sous-titres" at bounding box center [287, 55] width 166 height 10
click at [317, 197] on html "Accueil Bibliothèque Paramètres Bibliothèque Général Préréglage des sous-titres…" at bounding box center [471, 243] width 943 height 487
click at [442, 185] on div "Subtitles Renderer 2 lignes - Statique" at bounding box center [559, 185] width 711 height 40
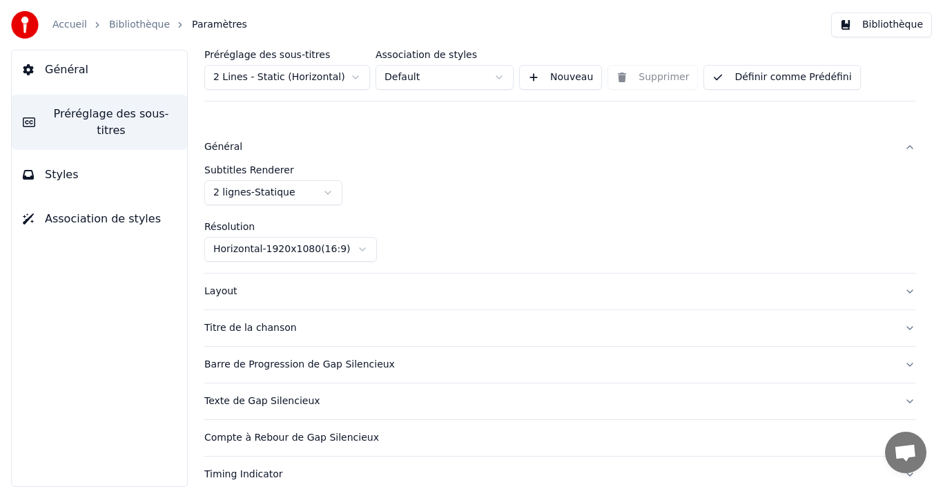
click at [333, 189] on html "Accueil Bibliothèque Paramètres Bibliothèque Général Préréglage des sous-titres…" at bounding box center [471, 243] width 943 height 487
click at [432, 189] on html "Accueil Bibliothèque Paramètres Bibliothèque Général Préréglage des sous-titres…" at bounding box center [471, 243] width 943 height 487
click at [318, 304] on button "Layout" at bounding box center [559, 291] width 711 height 36
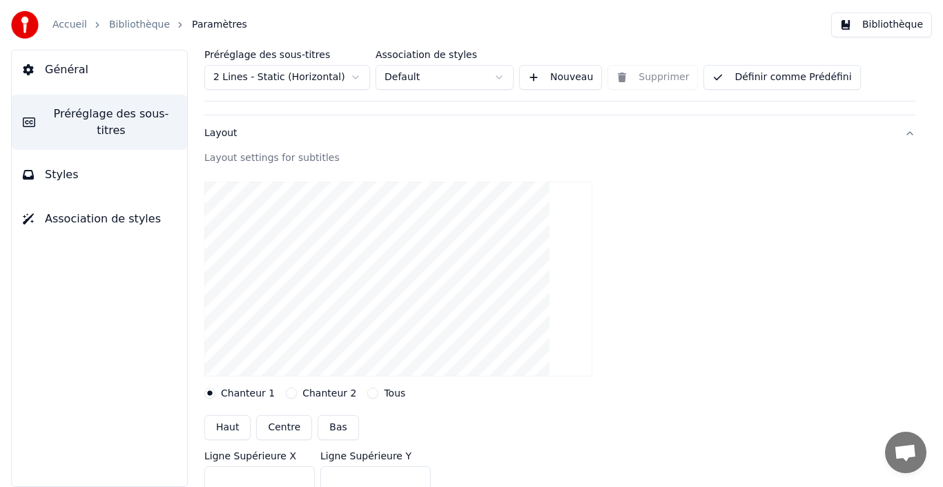
scroll to position [69, 0]
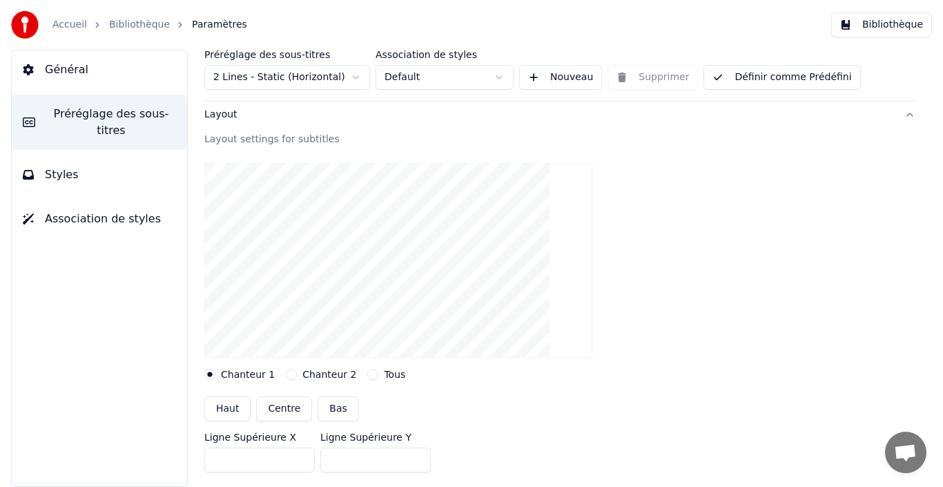
click at [367, 374] on button "Tous" at bounding box center [372, 374] width 11 height 11
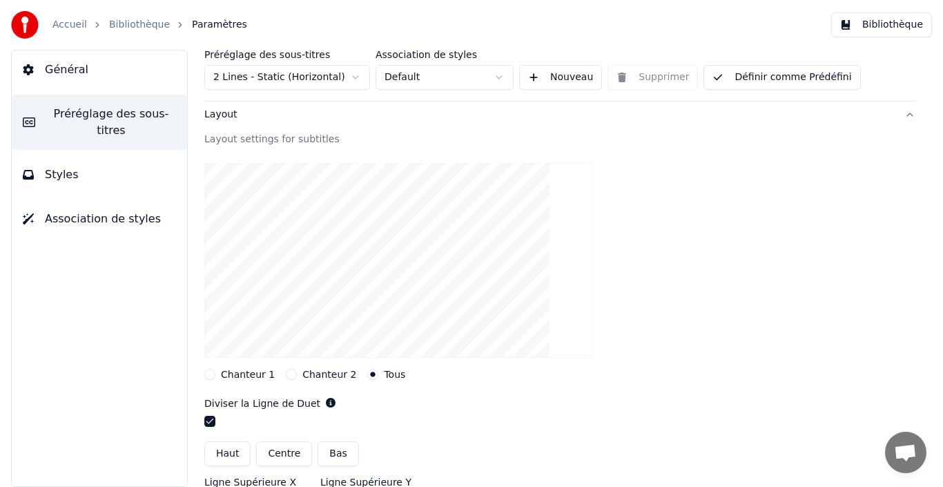
click at [210, 372] on button "Chanteur 1" at bounding box center [209, 374] width 11 height 11
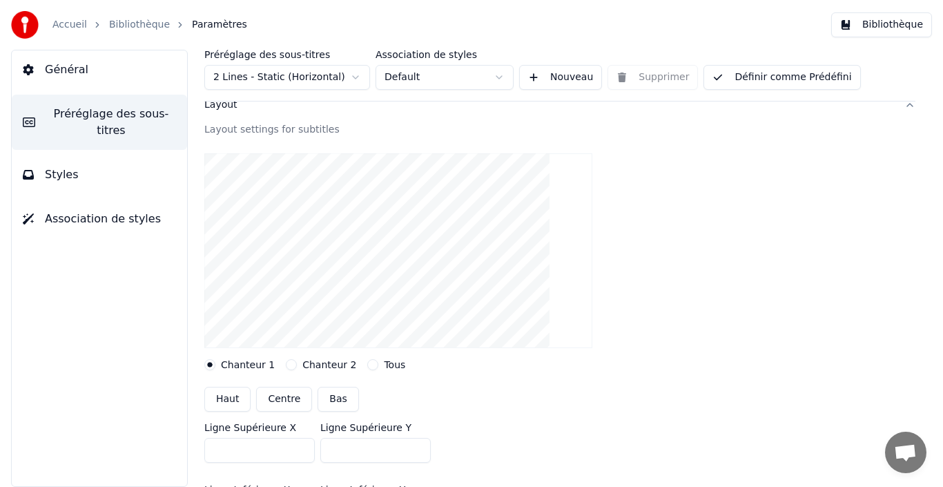
scroll to position [0, 0]
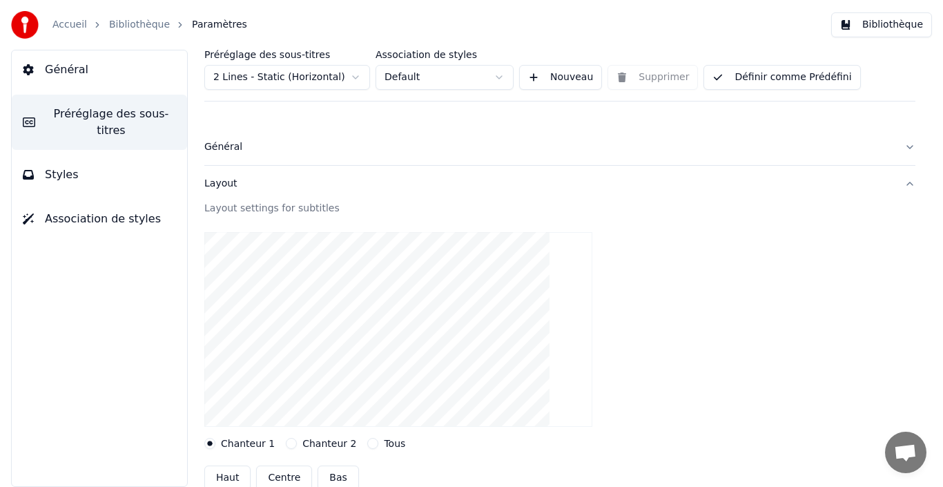
click at [273, 159] on button "Général" at bounding box center [559, 147] width 711 height 36
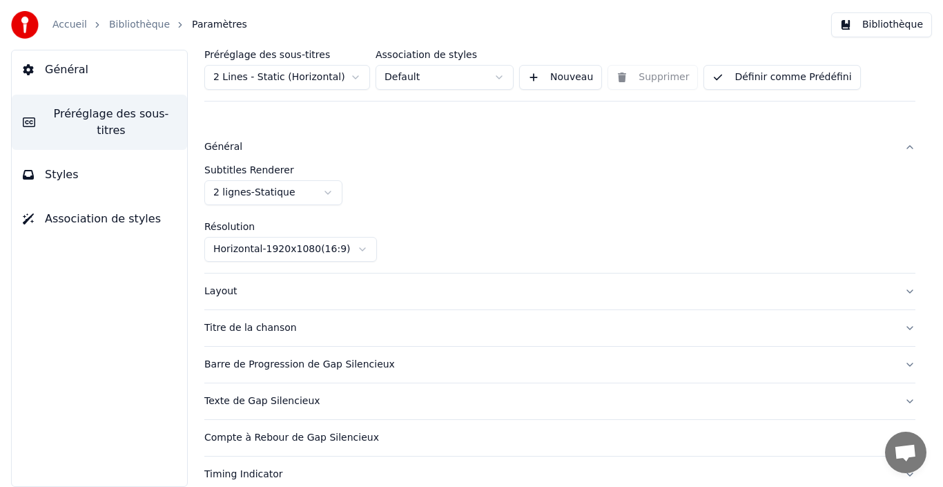
click at [244, 291] on div "Layout" at bounding box center [548, 292] width 689 height 14
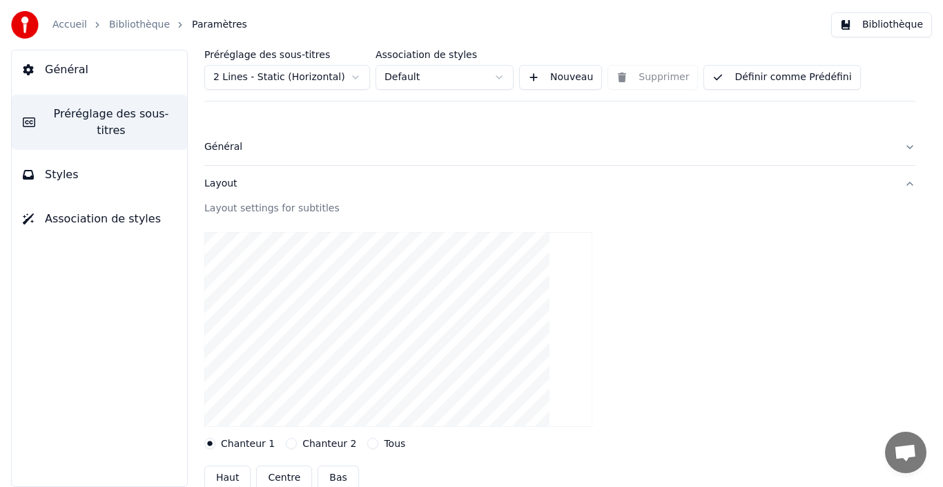
click at [250, 144] on div "Général" at bounding box center [548, 147] width 689 height 14
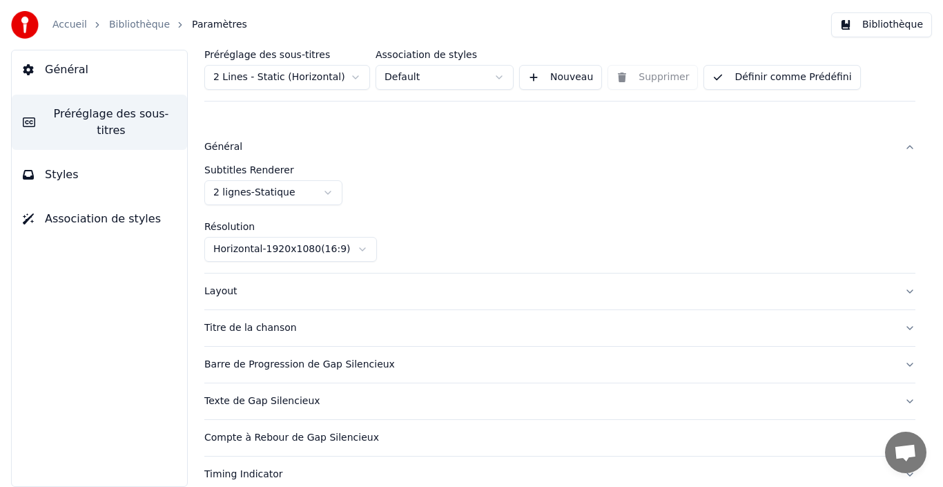
click at [274, 183] on html "Accueil Bibliothèque Paramètres Bibliothèque Général Préréglage des sous-titres…" at bounding box center [471, 243] width 943 height 487
click at [230, 294] on div "Layout" at bounding box center [548, 292] width 689 height 14
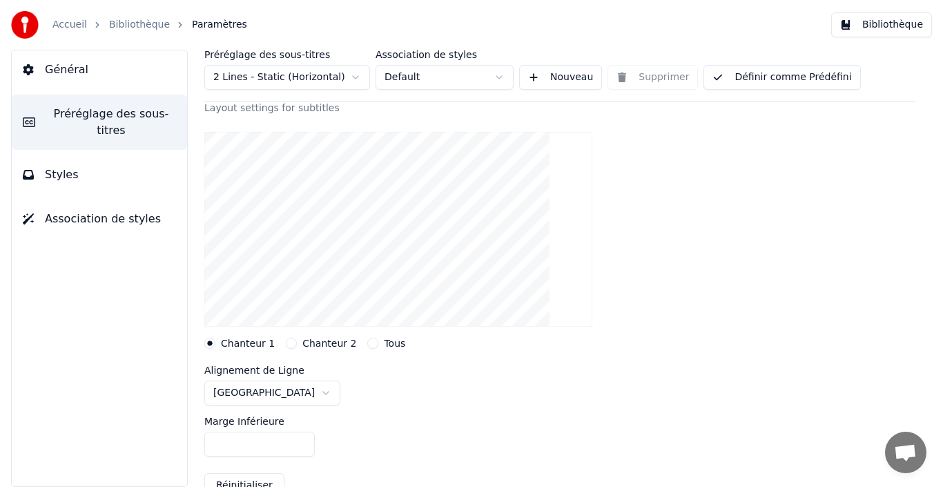
scroll to position [138, 0]
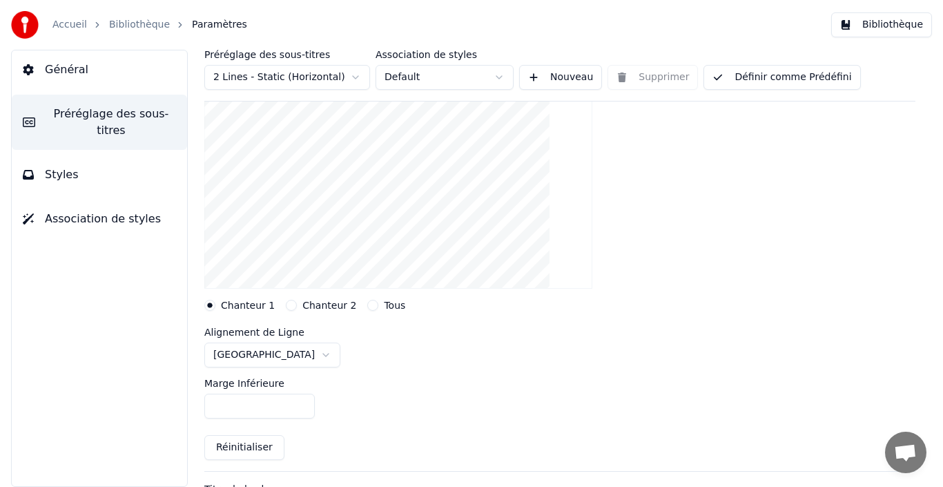
click at [278, 360] on html "Accueil Bibliothèque Paramètres Bibliothèque Général Préréglage des sous-titres…" at bounding box center [471, 243] width 943 height 487
click at [227, 387] on button "Réinitialiser" at bounding box center [244, 447] width 80 height 25
click at [278, 358] on html "Accueil Bibliothèque Paramètres Bibliothèque Général Préréglage des sous-titres…" at bounding box center [471, 243] width 943 height 487
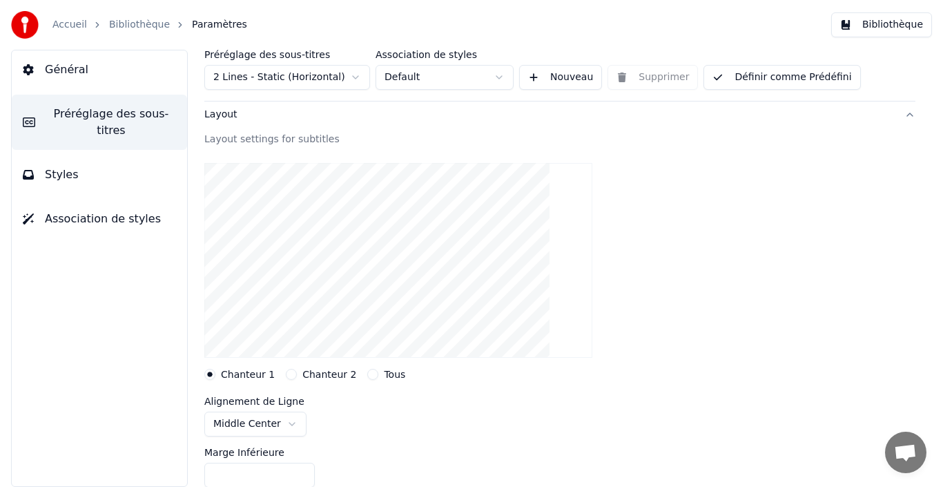
scroll to position [0, 0]
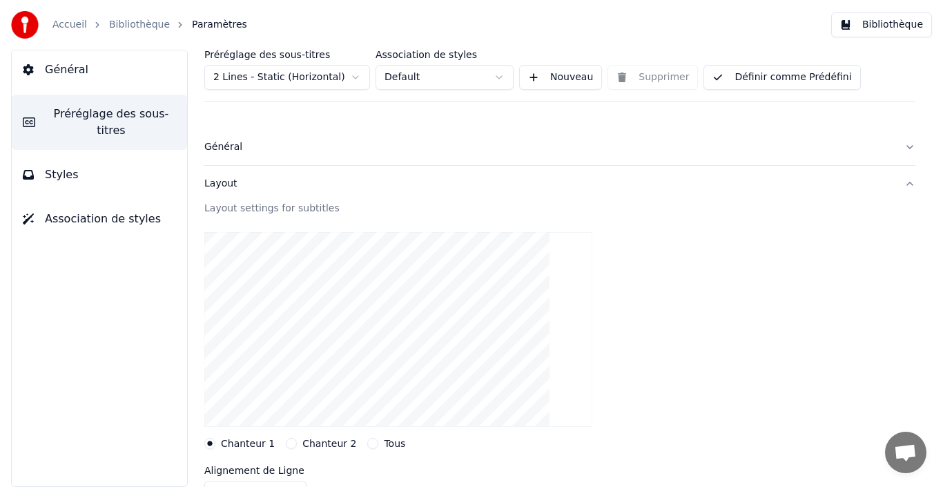
click at [321, 79] on html "Accueil Bibliothèque Paramètres Bibliothèque Général Préréglage des sous-titres…" at bounding box center [471, 243] width 943 height 487
click at [295, 81] on html "Accueil Bibliothèque Paramètres Bibliothèque Général Préréglage des sous-titres…" at bounding box center [471, 243] width 943 height 487
click at [236, 146] on div "Général" at bounding box center [548, 147] width 689 height 14
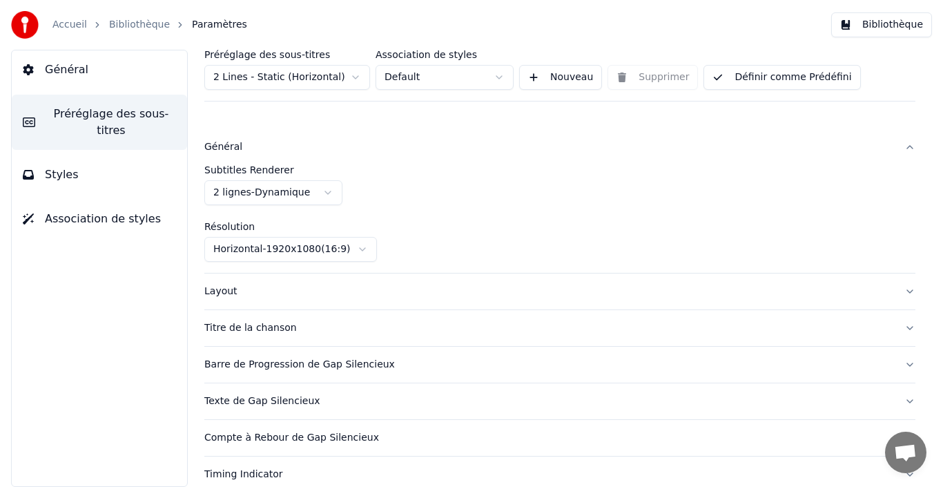
click at [290, 293] on div "Layout" at bounding box center [548, 292] width 689 height 14
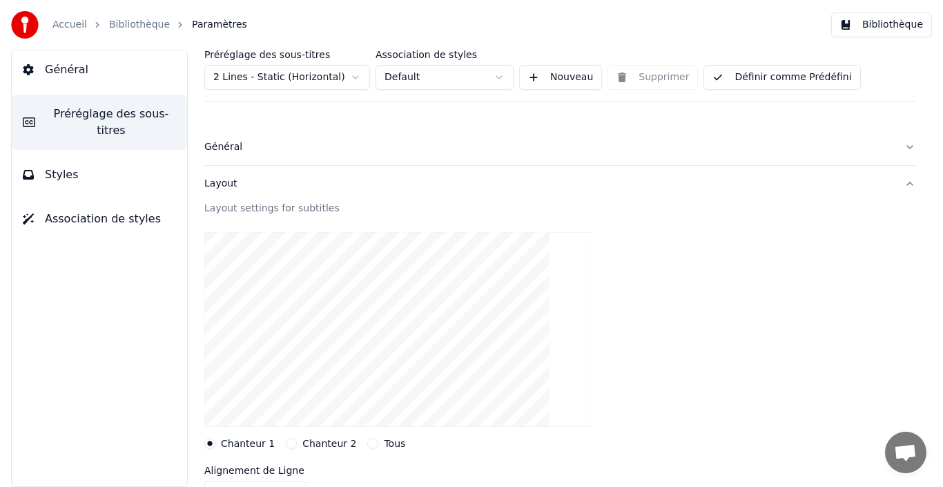
click at [238, 148] on div "Général" at bounding box center [548, 147] width 689 height 14
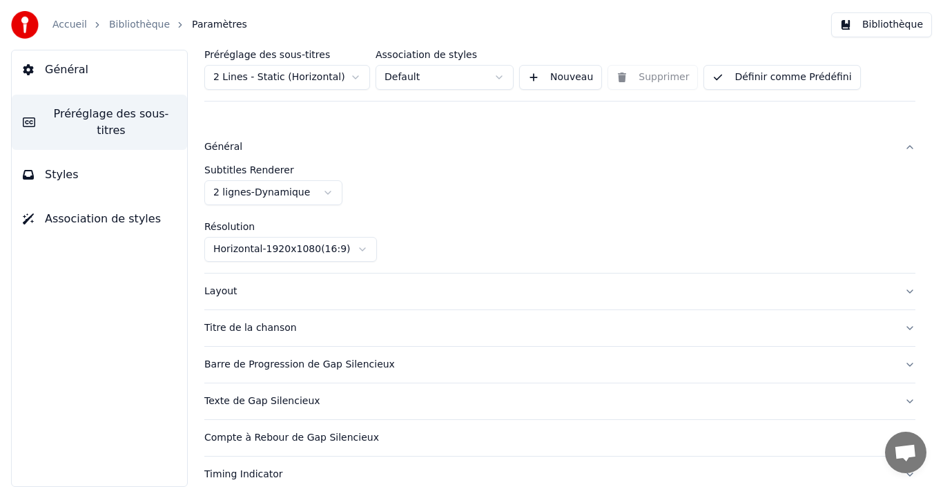
click at [256, 299] on button "Layout" at bounding box center [559, 291] width 711 height 36
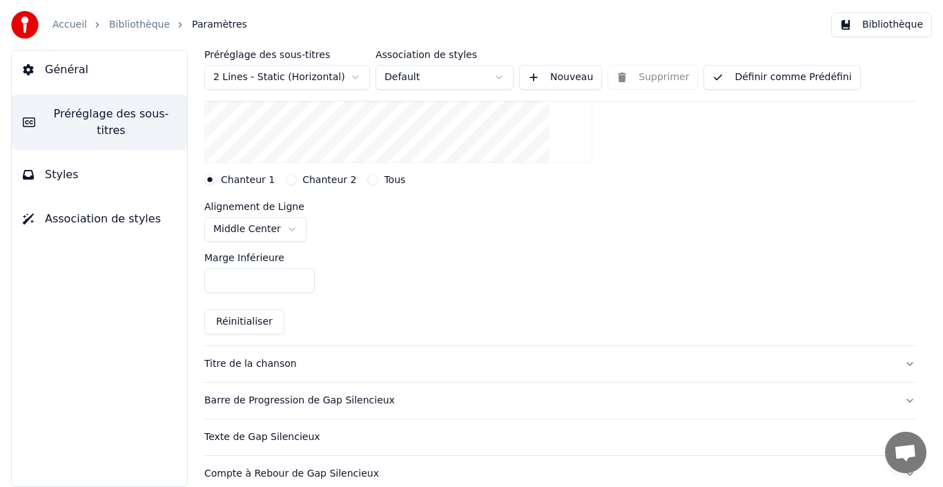
scroll to position [276, 0]
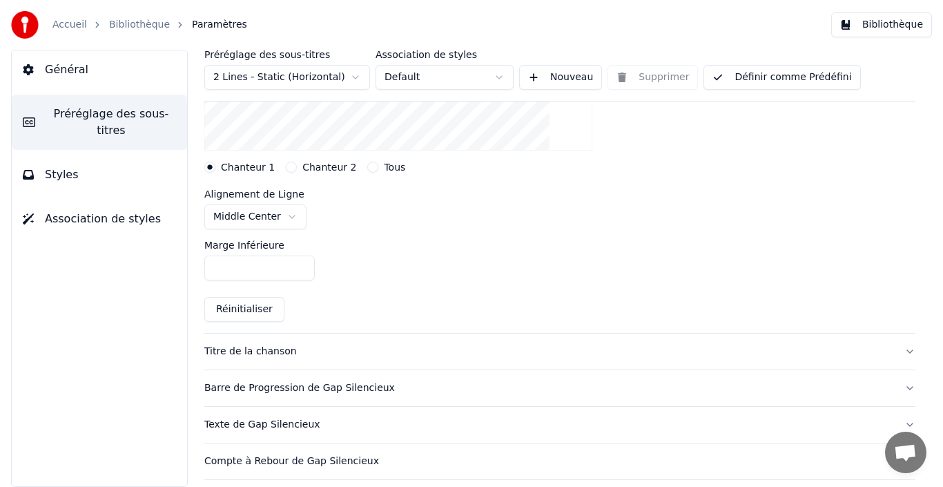
click at [304, 360] on button "Titre de la chanson" at bounding box center [559, 352] width 711 height 36
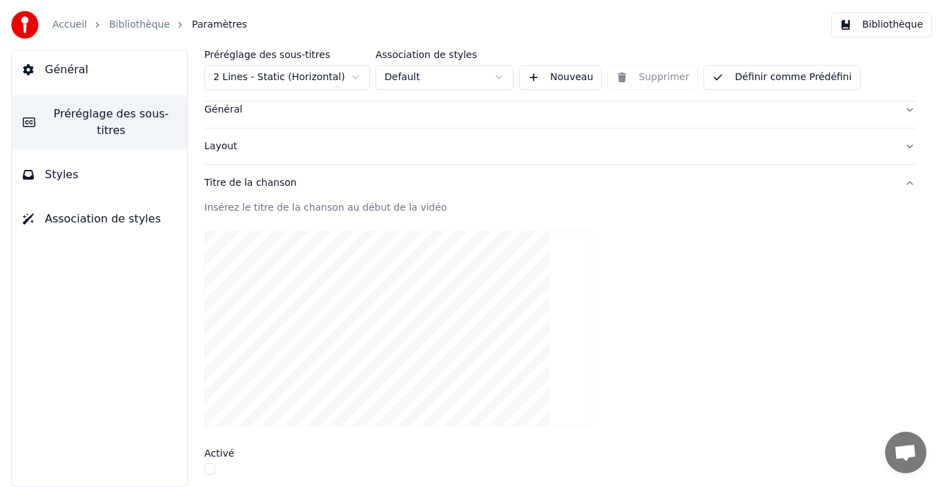
scroll to position [0, 0]
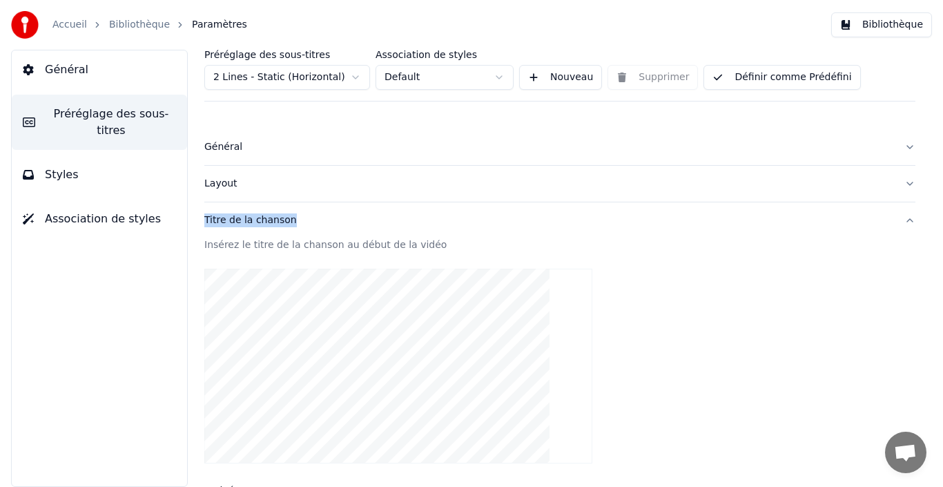
drag, startPoint x: 194, startPoint y: 215, endPoint x: 291, endPoint y: 229, distance: 98.3
click at [291, 229] on div "Préréglage des sous-titres 2 Lines - Static (Horizontal) Association de styles …" at bounding box center [560, 268] width 767 height 437
copy div "Titre de la chanson"
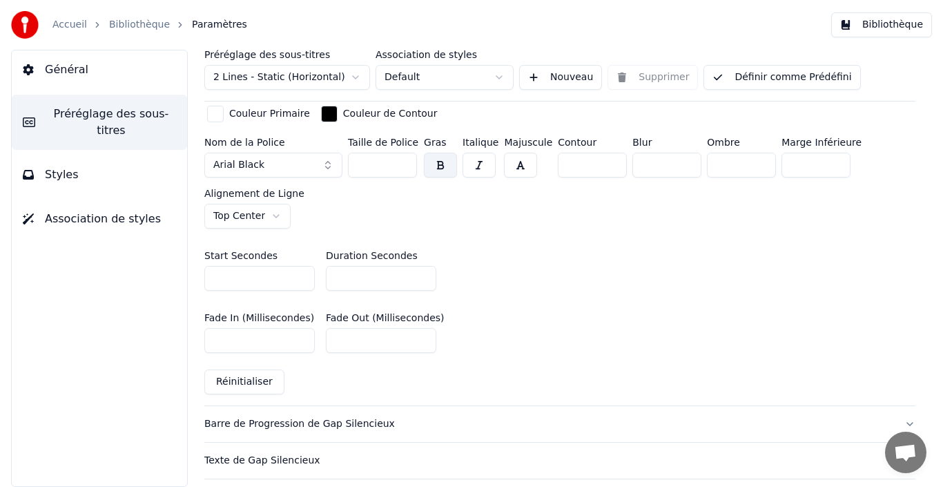
scroll to position [691, 0]
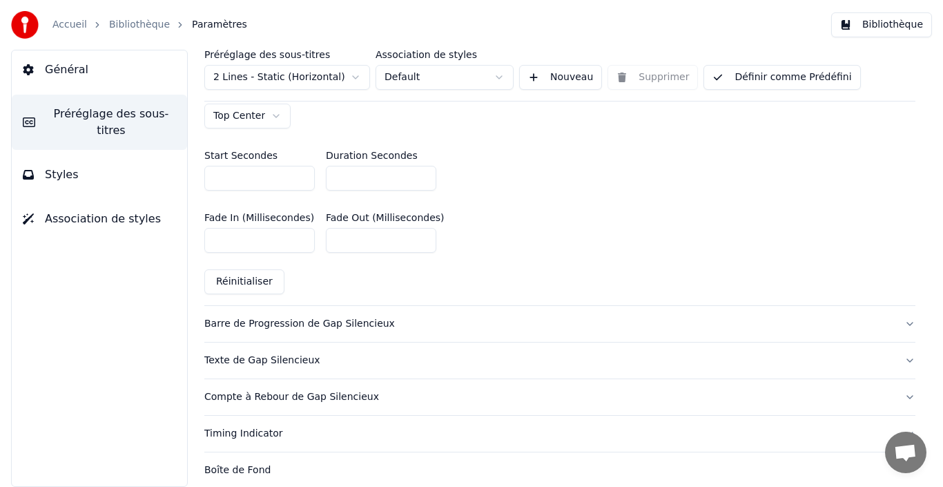
click at [354, 325] on div "Barre de Progression de Gap Silencieux" at bounding box center [548, 324] width 689 height 14
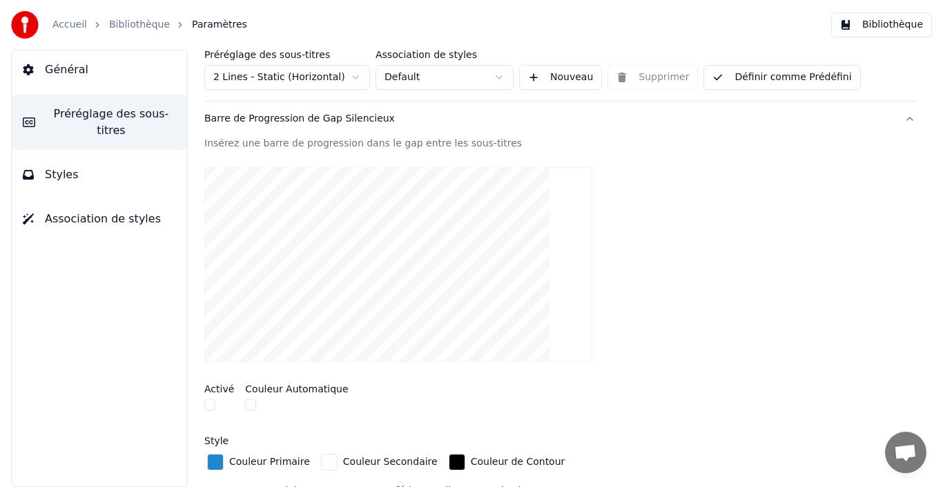
scroll to position [0, 0]
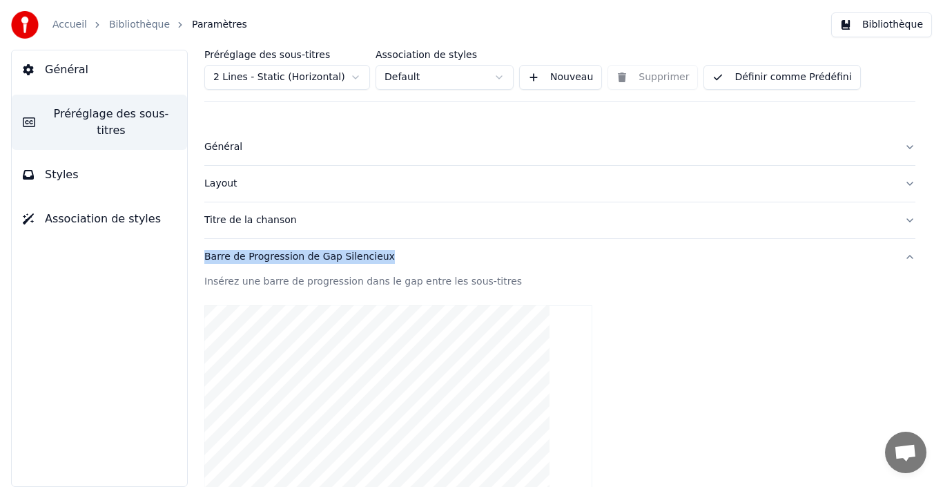
drag, startPoint x: 200, startPoint y: 258, endPoint x: 379, endPoint y: 256, distance: 178.9
click at [379, 256] on div "Préréglage des sous-titres 2 Lines - Static (Horizontal) Association de styles …" at bounding box center [560, 268] width 767 height 437
copy div "Barre de Progression de Gap Silencieux"
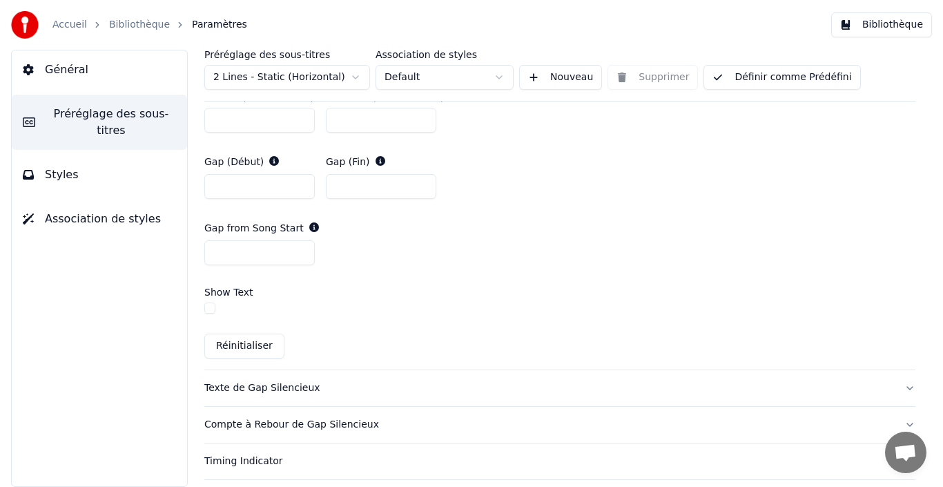
scroll to position [829, 0]
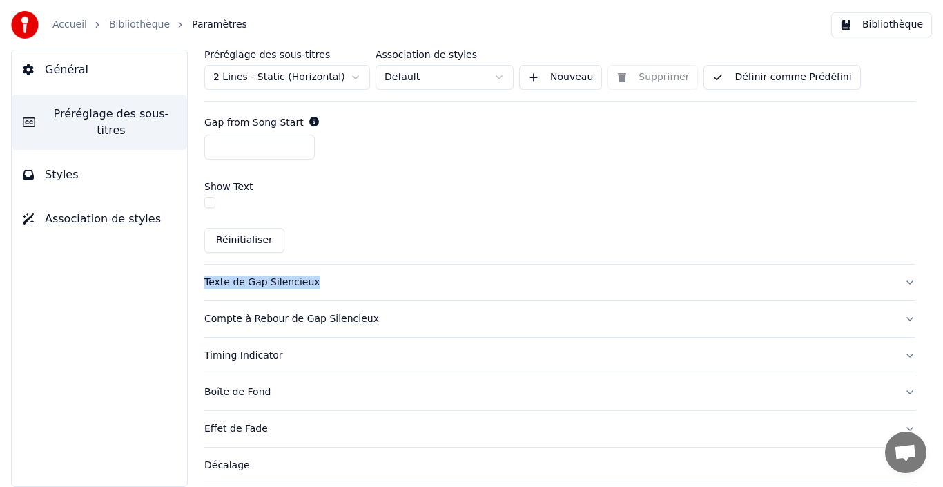
drag, startPoint x: 200, startPoint y: 285, endPoint x: 308, endPoint y: 290, distance: 107.9
click at [308, 290] on div "Préréglage des sous-titres 2 Lines - Static (Horizontal) Association de styles …" at bounding box center [560, 268] width 767 height 437
copy div "Texte de Gap Silencieux"
click at [201, 322] on div "Préréglage des sous-titres 2 Lines - Static (Horizontal) Association de styles …" at bounding box center [560, 268] width 767 height 437
drag, startPoint x: 202, startPoint y: 319, endPoint x: 366, endPoint y: 331, distance: 164.8
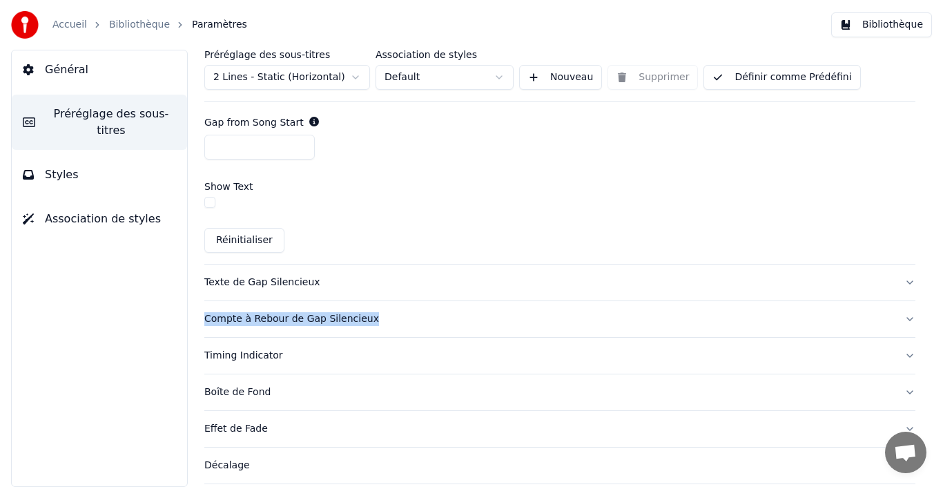
click at [366, 331] on div "Préréglage des sous-titres 2 Lines - Static (Horizontal) Association de styles …" at bounding box center [560, 268] width 767 height 437
copy div "Compte à Rebour de Gap Silencieux"
drag, startPoint x: 202, startPoint y: 355, endPoint x: 280, endPoint y: 363, distance: 77.7
click at [280, 363] on div "Préréglage des sous-titres 2 Lines - Static (Horizontal) Association de styles …" at bounding box center [560, 268] width 767 height 437
copy div "Timing Indicator"
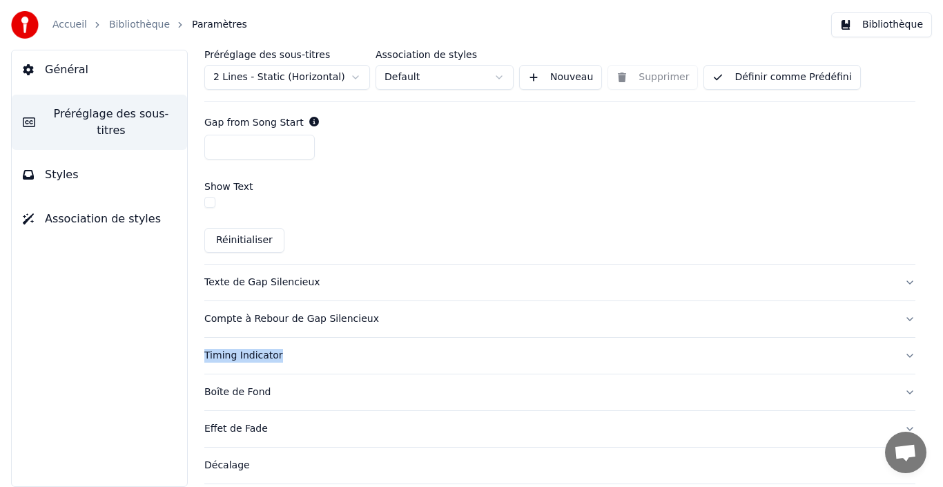
drag, startPoint x: 280, startPoint y: 391, endPoint x: 177, endPoint y: 391, distance: 102.9
click at [182, 387] on div "Préréglage des sous-titres 2 Lines - Static (Horizontal) Association de styles …" at bounding box center [560, 268] width 767 height 437
click at [165, 387] on div "Général Préréglage des sous-titres Styles Association de styles" at bounding box center [99, 268] width 177 height 437
drag, startPoint x: 202, startPoint y: 390, endPoint x: 267, endPoint y: 394, distance: 65.0
click at [267, 387] on div "Préréglage des sous-titres 2 Lines - Static (Horizontal) Association de styles …" at bounding box center [560, 268] width 767 height 437
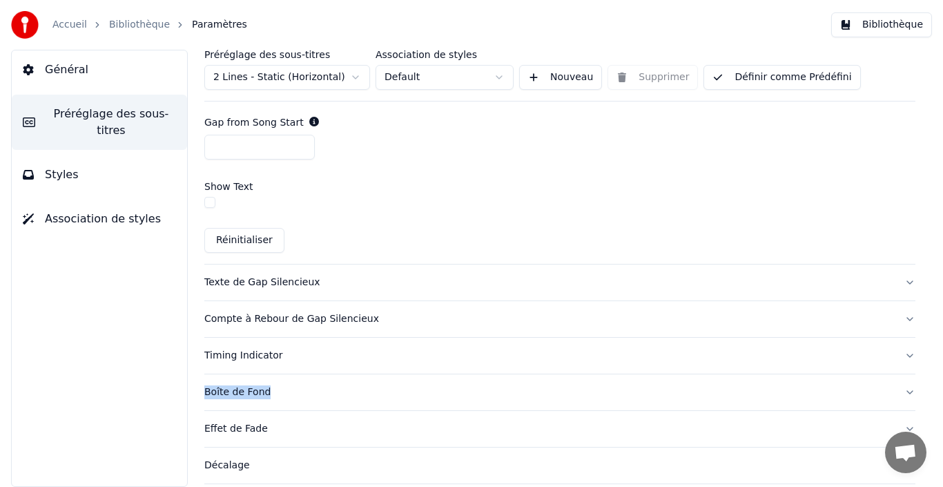
copy div "Boîte de Fond"
click at [204, 387] on div "Préréglage des sous-titres 2 Lines - Static (Horizontal) Association de styles …" at bounding box center [560, 268] width 767 height 437
click at [220, 387] on div "Effet de Fade" at bounding box center [548, 429] width 689 height 14
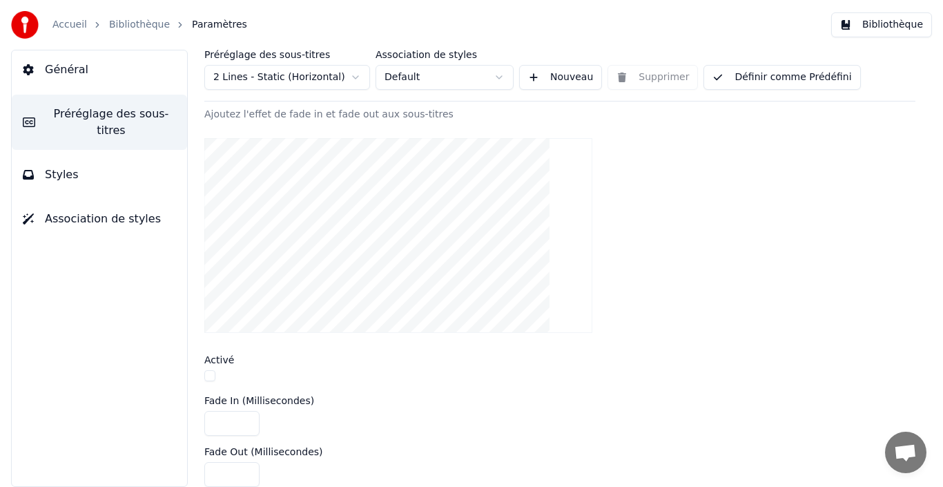
scroll to position [247, 0]
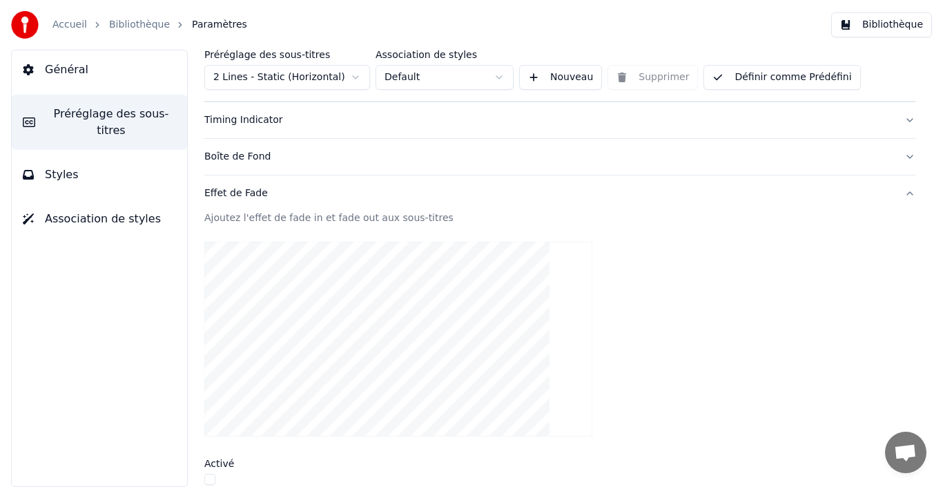
click at [216, 197] on div "Effet de Fade" at bounding box center [548, 193] width 689 height 14
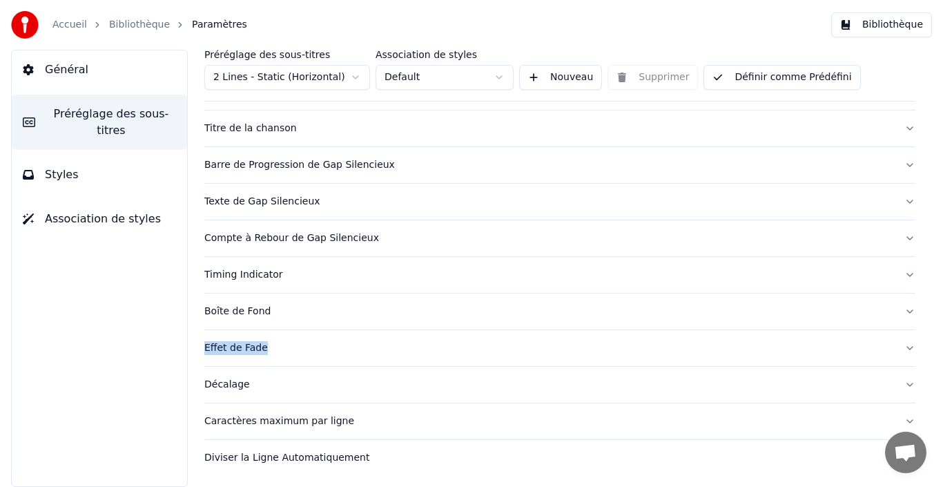
drag, startPoint x: 204, startPoint y: 348, endPoint x: 277, endPoint y: 364, distance: 74.9
click at [277, 364] on div "Préréglage des sous-titres 2 Lines - Static (Horizontal) Association de styles …" at bounding box center [560, 268] width 767 height 437
copy div "Effet de Fade"
click at [226, 387] on div "Décalage" at bounding box center [548, 385] width 689 height 14
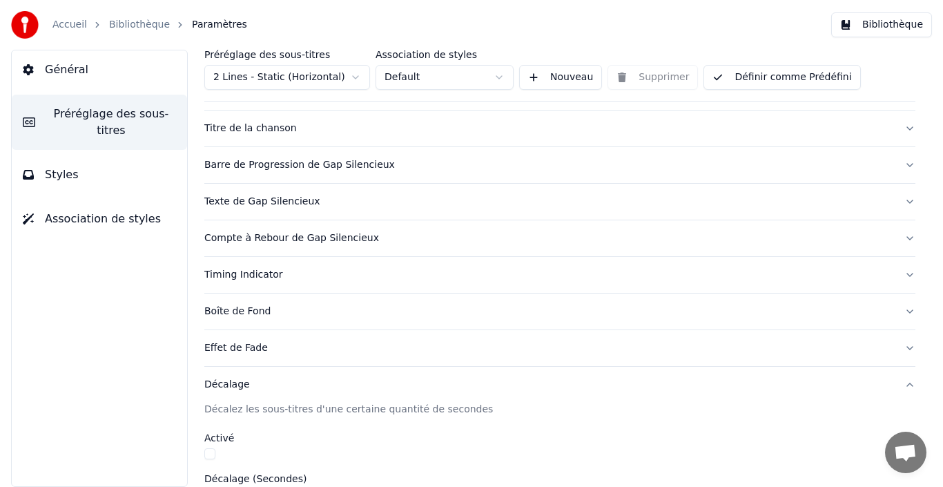
click at [204, 384] on div "Préréglage des sous-titres 2 Lines - Static (Horizontal) Association de styles …" at bounding box center [560, 268] width 767 height 437
drag, startPoint x: 202, startPoint y: 385, endPoint x: 256, endPoint y: 393, distance: 54.4
click at [256, 387] on div "Préréglage des sous-titres 2 Lines - Static (Horizontal) Association de styles …" at bounding box center [560, 268] width 767 height 437
copy div "Décalage"
click at [212, 387] on div "Décalage" at bounding box center [548, 385] width 689 height 14
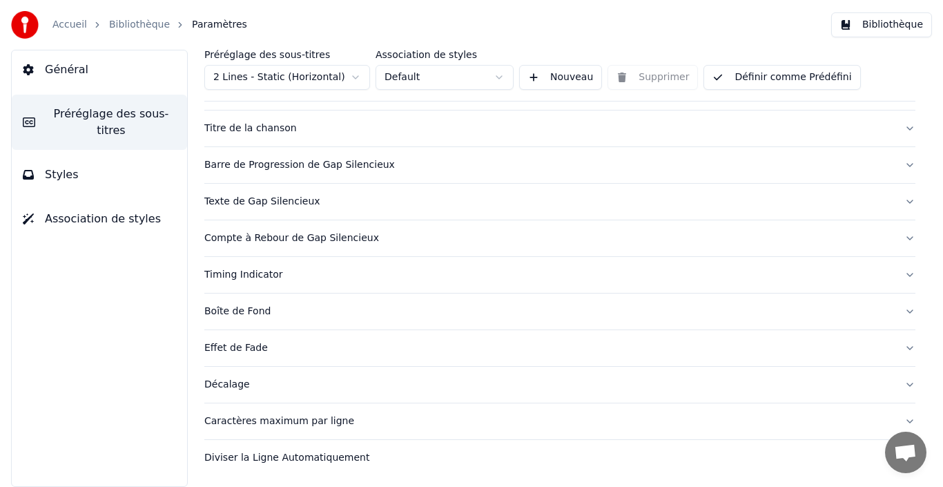
click at [197, 387] on div "Préréglage des sous-titres 2 Lines - Static (Horizontal) Association de styles …" at bounding box center [560, 268] width 767 height 437
click at [210, 387] on div "Caractères maximum par ligne" at bounding box center [548, 421] width 689 height 14
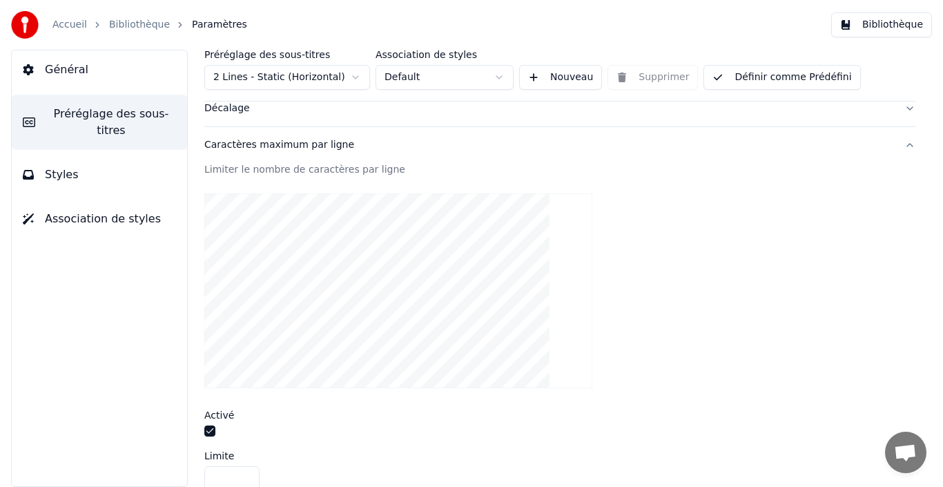
scroll to position [437, 0]
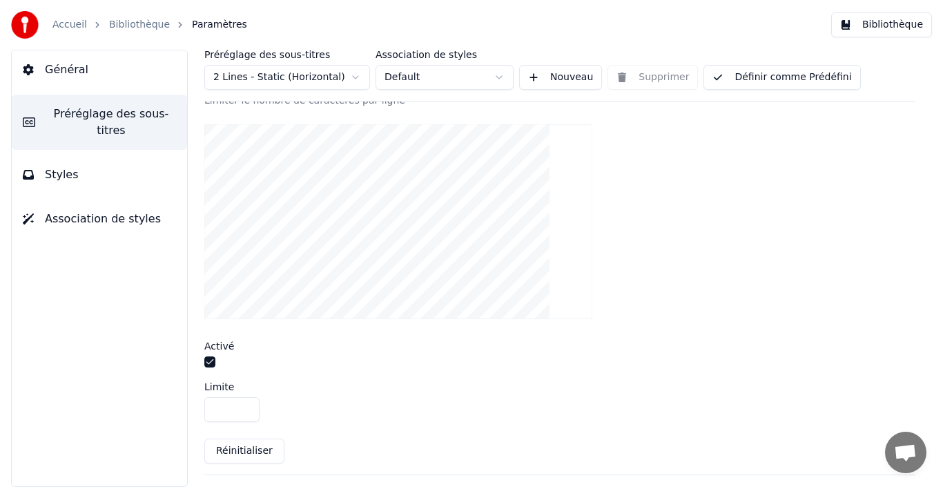
click at [215, 360] on button "button" at bounding box center [209, 361] width 11 height 11
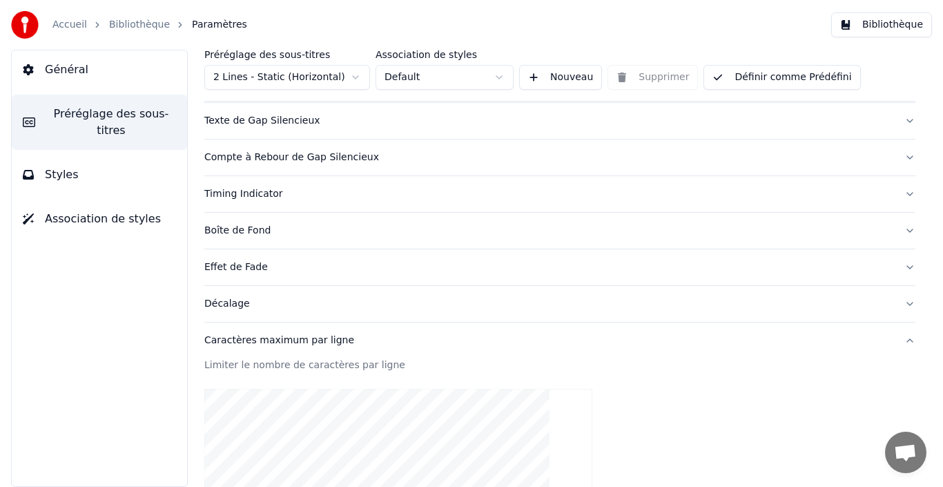
scroll to position [161, 0]
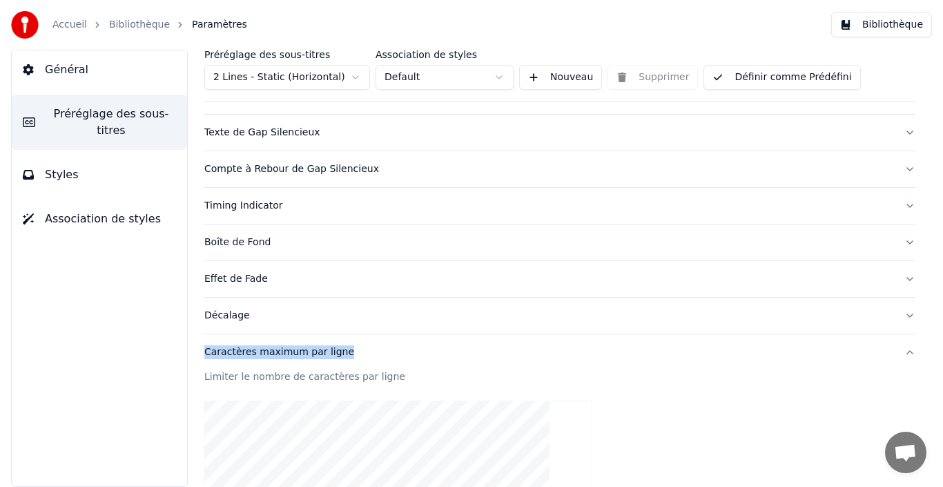
drag, startPoint x: 201, startPoint y: 347, endPoint x: 344, endPoint y: 348, distance: 143.0
click at [344, 348] on div "Préréglage des sous-titres 2 Lines - Static (Horizontal) Association de styles …" at bounding box center [560, 268] width 767 height 437
copy div "Caractères maximum par ligne"
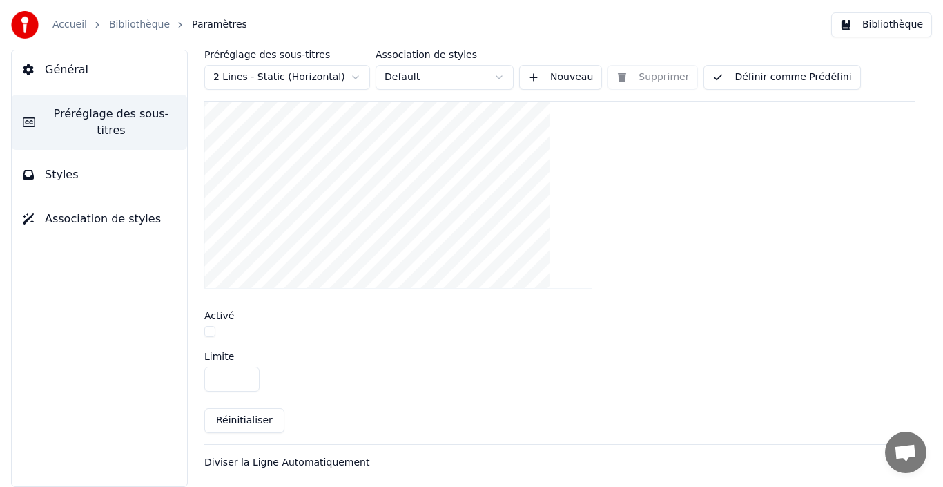
scroll to position [472, 0]
click at [357, 387] on div "Diviser la Ligne Automatiquement" at bounding box center [548, 459] width 689 height 14
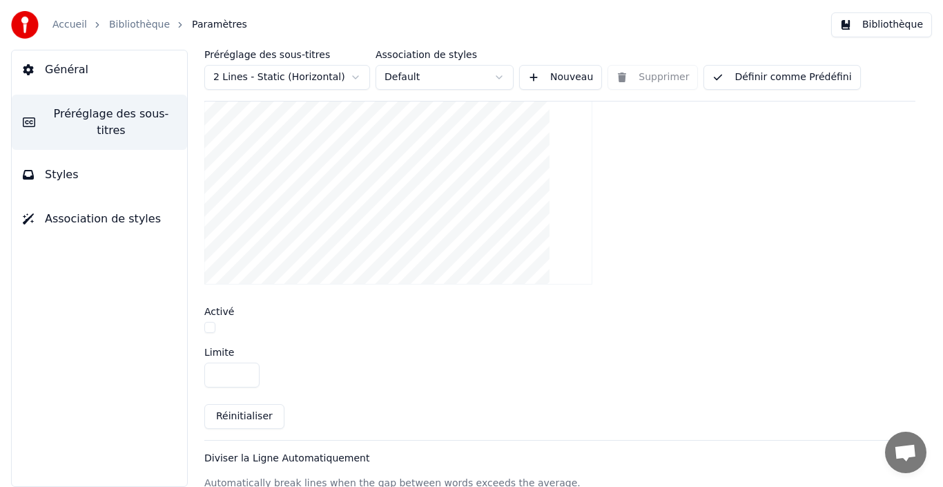
scroll to position [255, 0]
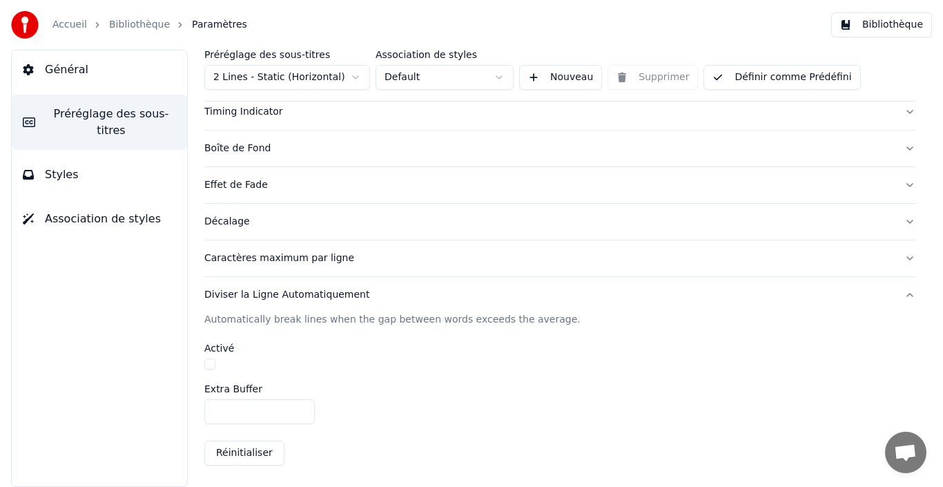
click at [201, 298] on div "Préréglage des sous-titres 2 Lines - Static (Horizontal) Association de styles …" at bounding box center [560, 268] width 767 height 437
drag, startPoint x: 200, startPoint y: 295, endPoint x: 358, endPoint y: 301, distance: 158.9
click at [358, 301] on div "Préréglage des sous-titres 2 Lines - Static (Horizontal) Association de styles …" at bounding box center [560, 268] width 767 height 437
copy div "Diviser la Ligne Automatiquement"
click at [84, 172] on button "Styles" at bounding box center [99, 174] width 175 height 39
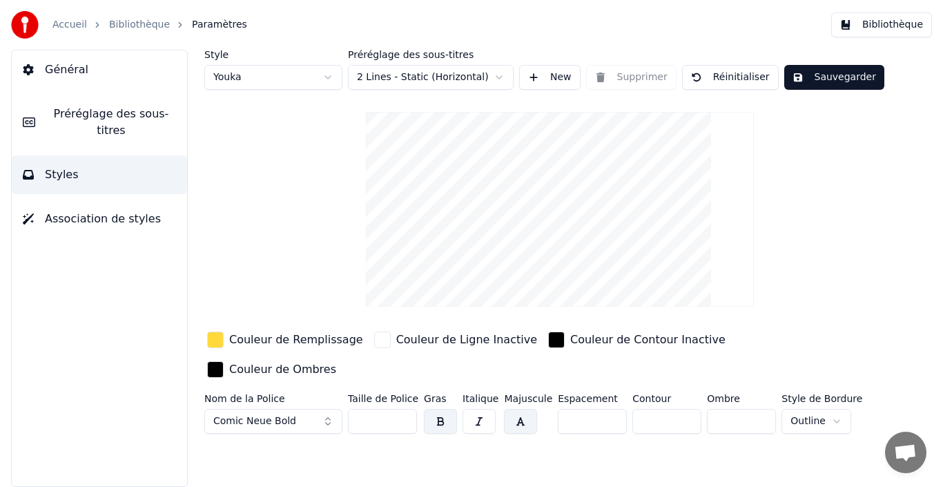
scroll to position [0, 0]
click at [494, 78] on html "Accueil Bibliothèque Paramètres Bibliothèque Général Préréglage des sous-titres…" at bounding box center [471, 243] width 943 height 487
click at [470, 72] on html "Accueil Bibliothèque Paramètres Bibliothèque Général Préréglage des sous-titres…" at bounding box center [471, 243] width 943 height 487
click at [218, 339] on div "button" at bounding box center [215, 339] width 17 height 17
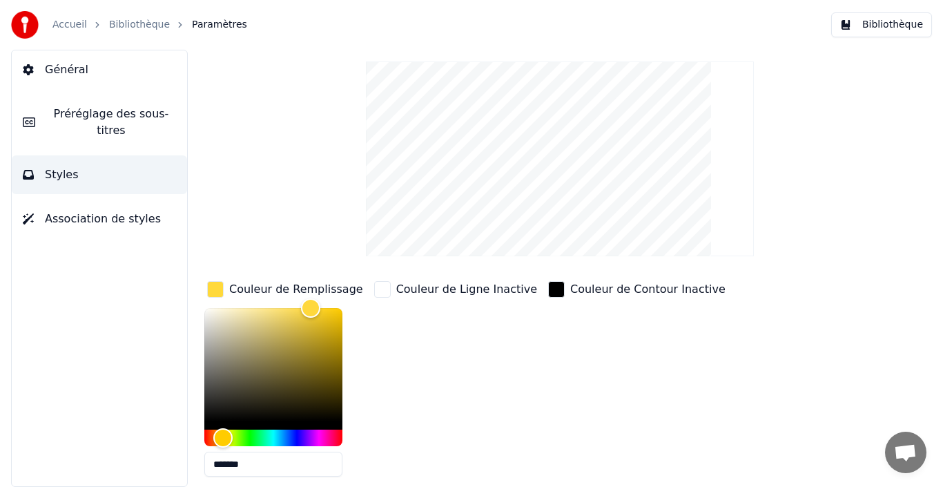
scroll to position [69, 0]
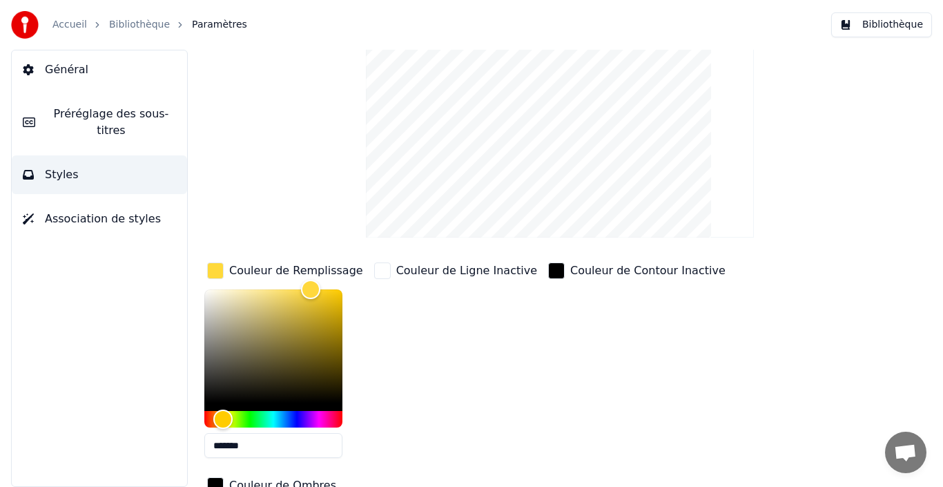
click at [171, 331] on div "Général Préréglage des sous-titres Styles Association de styles" at bounding box center [99, 268] width 177 height 437
click at [215, 273] on div "button" at bounding box center [215, 270] width 17 height 17
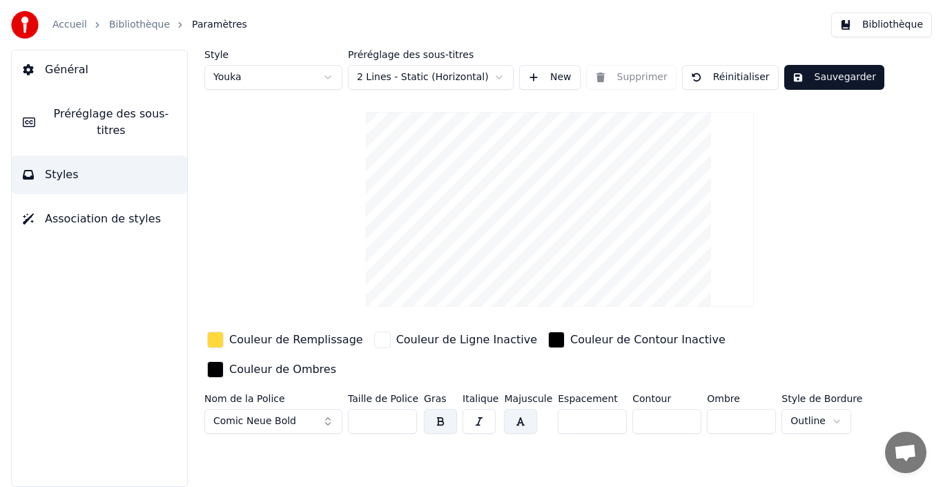
scroll to position [0, 0]
click at [278, 387] on span "Comic Neue Bold" at bounding box center [254, 421] width 83 height 14
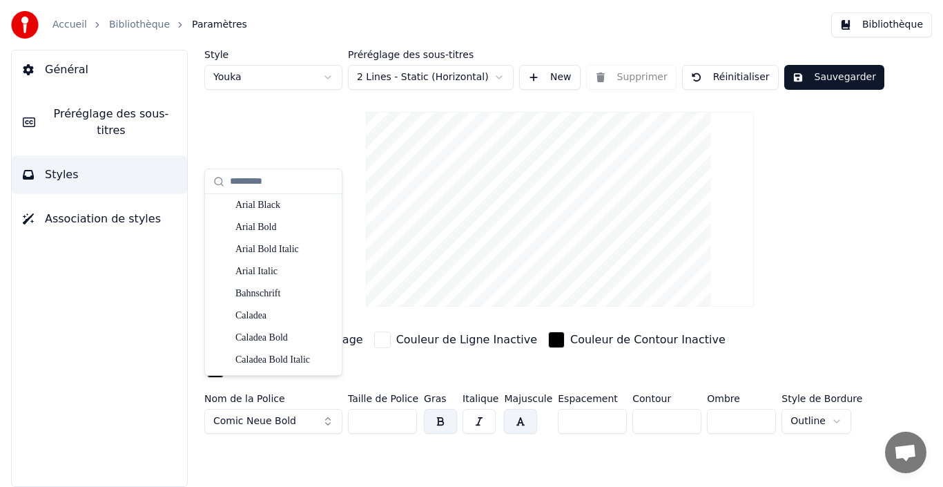
scroll to position [207, 0]
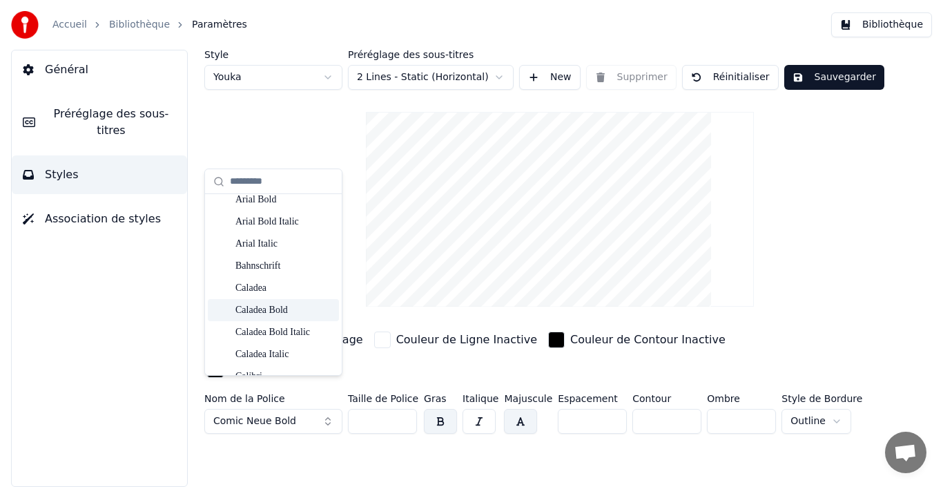
click at [287, 317] on div "Caladea Bold" at bounding box center [273, 310] width 131 height 22
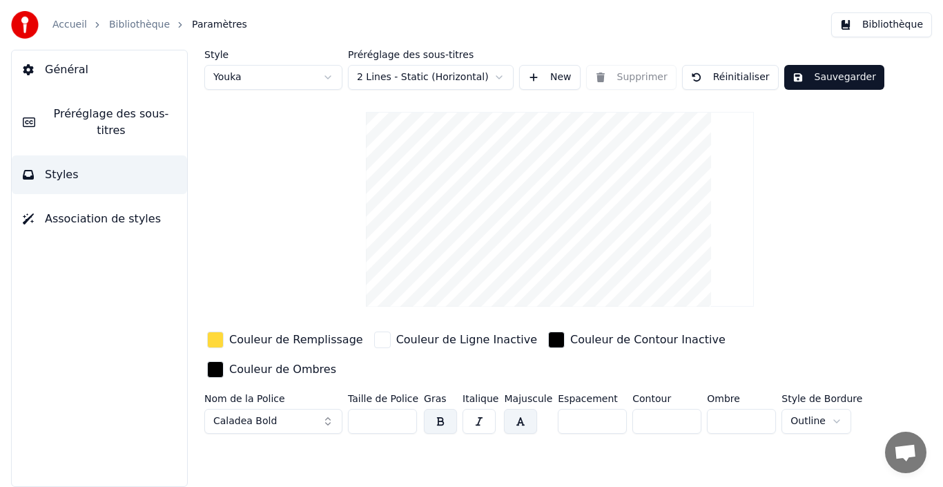
click at [762, 77] on button "Sauvegarder" at bounding box center [834, 77] width 100 height 25
click at [762, 77] on button "Terminé" at bounding box center [822, 77] width 77 height 25
click at [762, 77] on button "Sauvegarder" at bounding box center [834, 77] width 100 height 25
click at [762, 36] on button "Bibliothèque" at bounding box center [881, 24] width 101 height 25
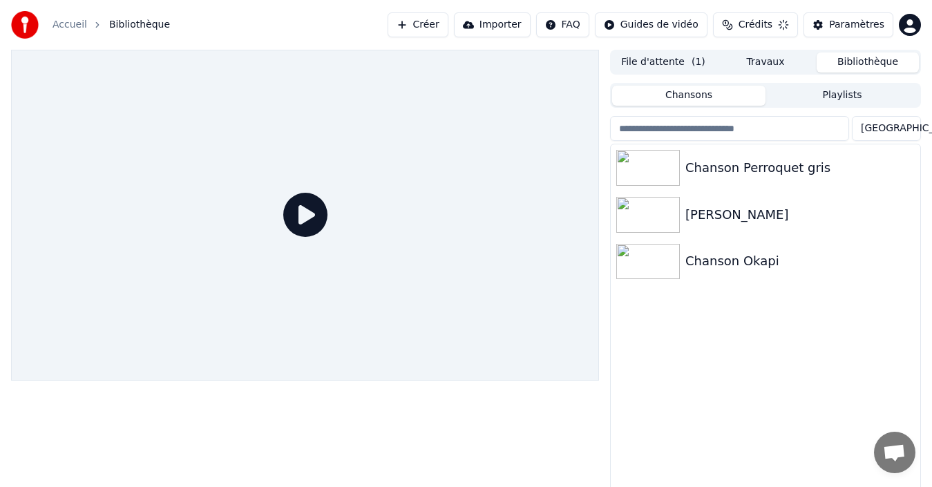
click at [676, 64] on button "File d'attente ( 1 )" at bounding box center [663, 62] width 102 height 20
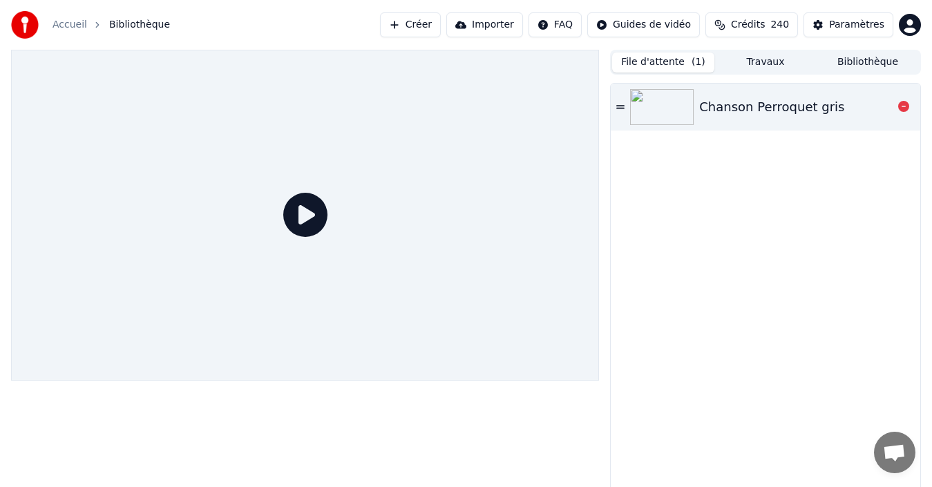
click at [762, 118] on div "Chanson Perroquet gris" at bounding box center [764, 107] width 309 height 47
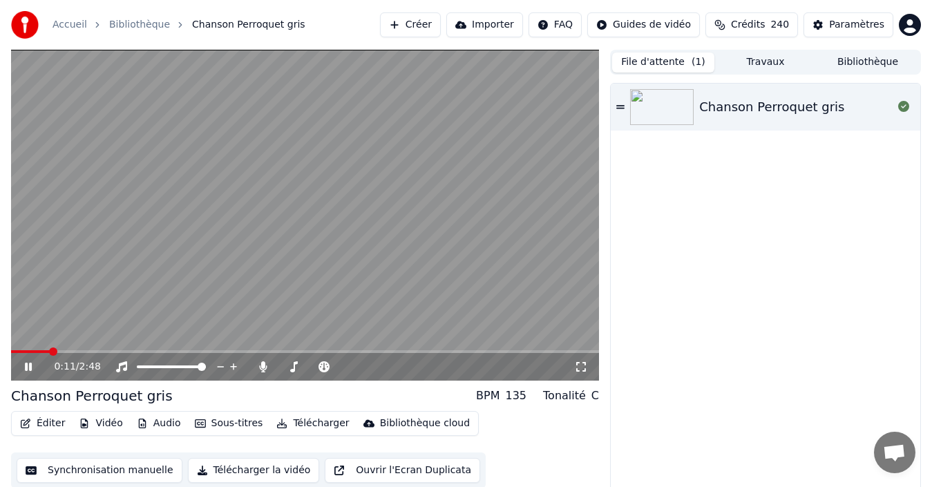
click at [584, 369] on icon at bounding box center [581, 367] width 10 height 10
click at [24, 368] on icon at bounding box center [38, 366] width 32 height 11
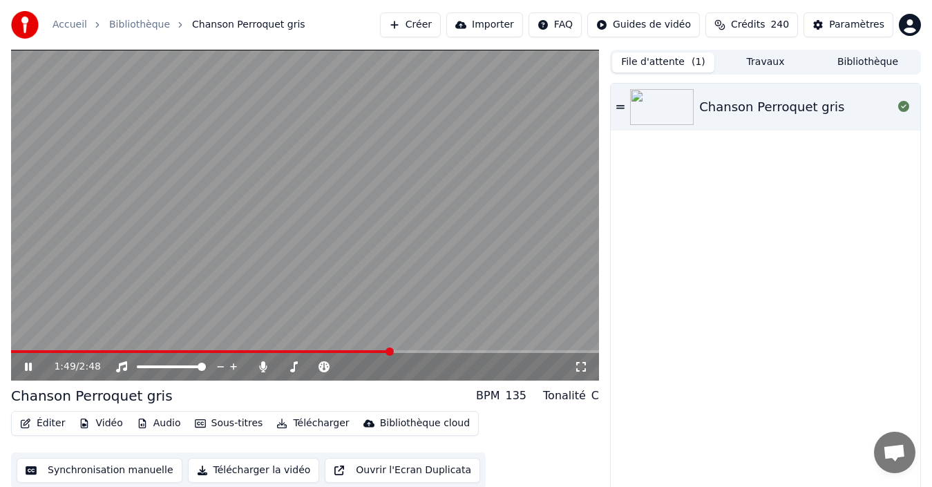
click at [24, 368] on icon at bounding box center [38, 366] width 32 height 11
click at [762, 21] on div "Paramètres" at bounding box center [856, 25] width 55 height 14
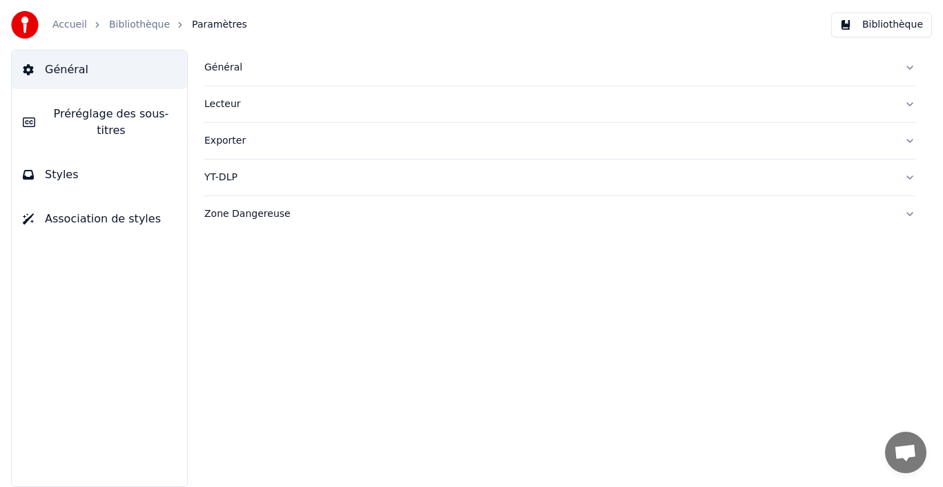
click at [72, 165] on button "Styles" at bounding box center [99, 174] width 175 height 39
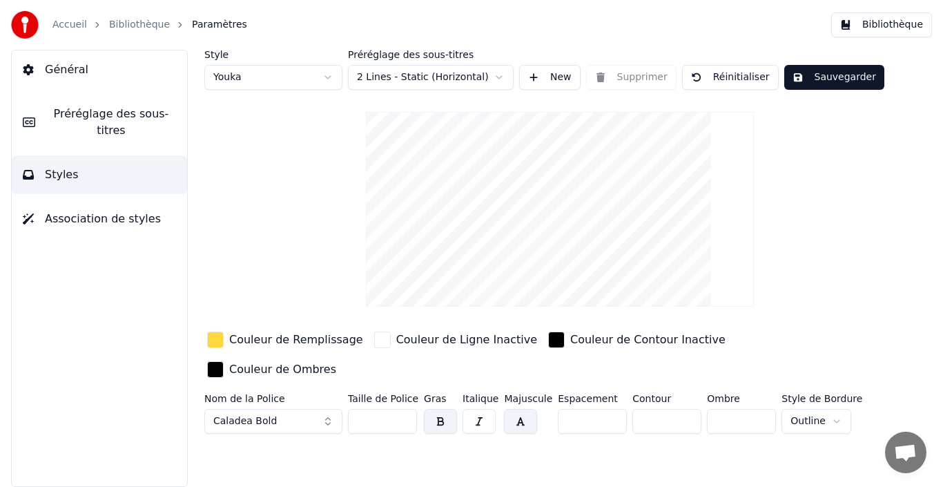
click at [238, 387] on span "Caladea Bold" at bounding box center [245, 421] width 64 height 14
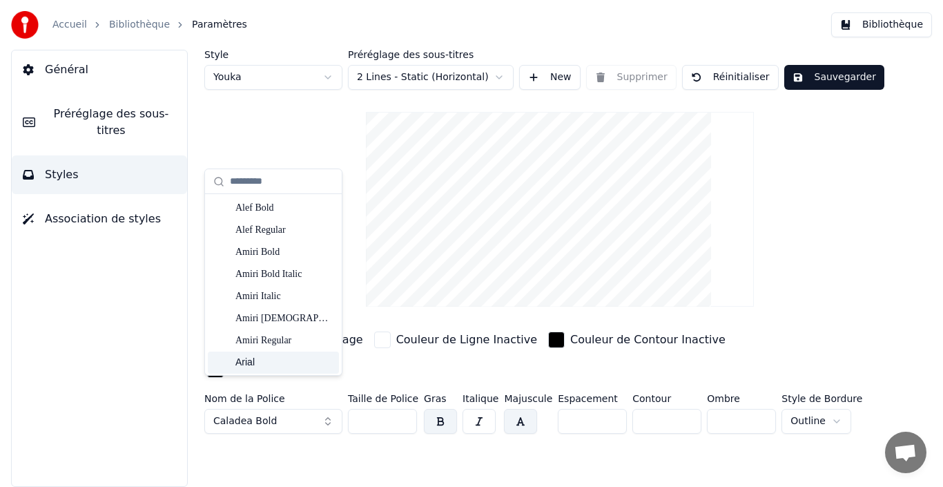
click at [253, 387] on div "Style Youka Préréglage des sous-titres 2 Lines - Static (Horizontal) New Suppri…" at bounding box center [560, 268] width 767 height 437
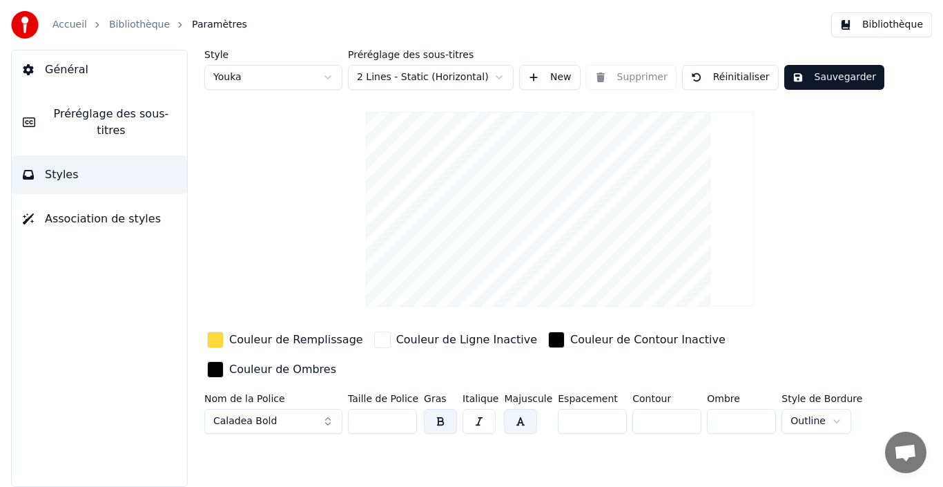
click at [66, 32] on div "Accueil Bibliothèque Paramètres" at bounding box center [129, 25] width 236 height 28
click at [75, 21] on link "Accueil" at bounding box center [69, 25] width 35 height 14
